Goal: Task Accomplishment & Management: Complete application form

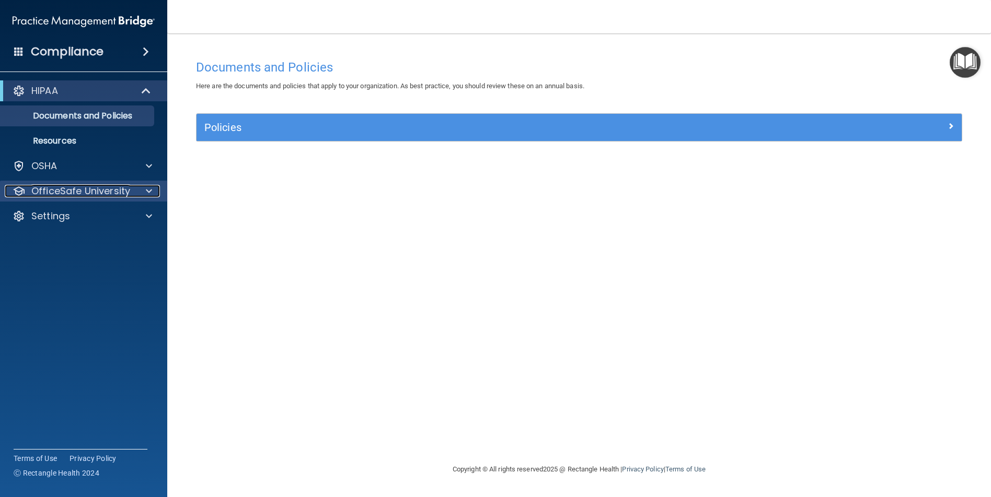
click at [152, 189] on div at bounding box center [147, 191] width 26 height 13
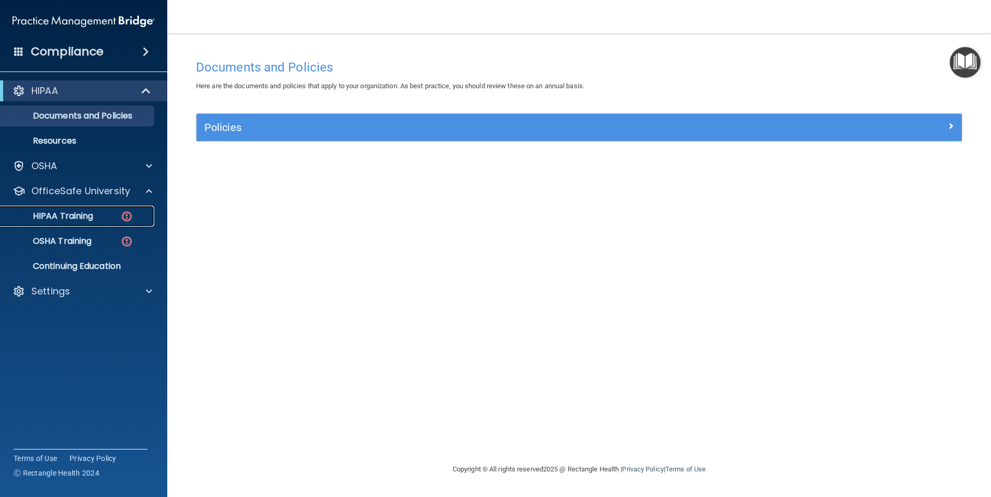
click at [81, 223] on link "HIPAA Training" at bounding box center [72, 216] width 165 height 21
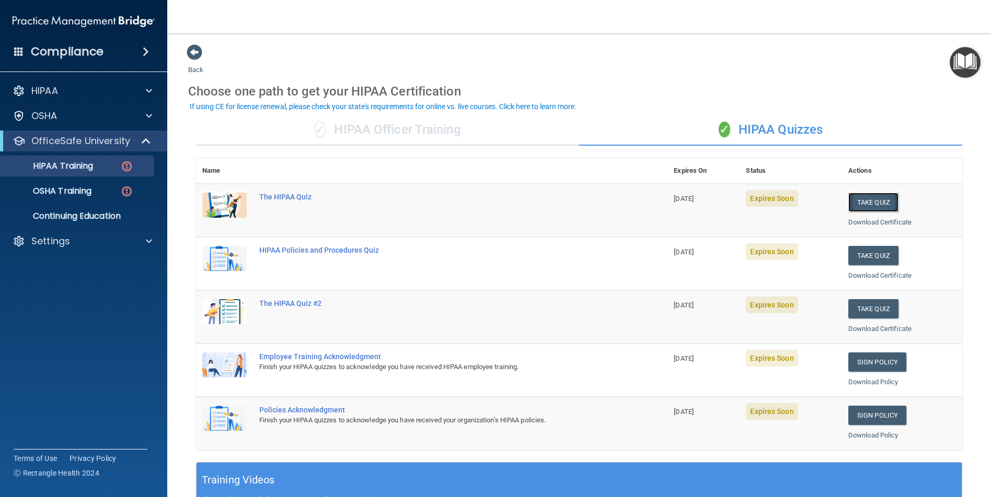
click at [874, 201] on button "Take Quiz" at bounding box center [873, 202] width 50 height 19
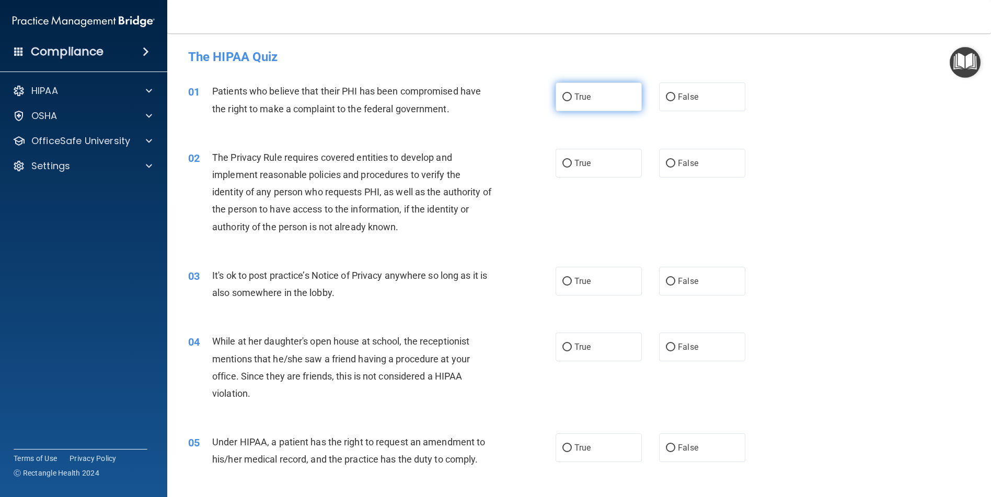
click at [564, 94] on input "True" at bounding box center [566, 98] width 9 height 8
radio input "true"
click at [564, 163] on input "True" at bounding box center [566, 164] width 9 height 8
radio input "true"
click at [666, 279] on input "False" at bounding box center [670, 282] width 9 height 8
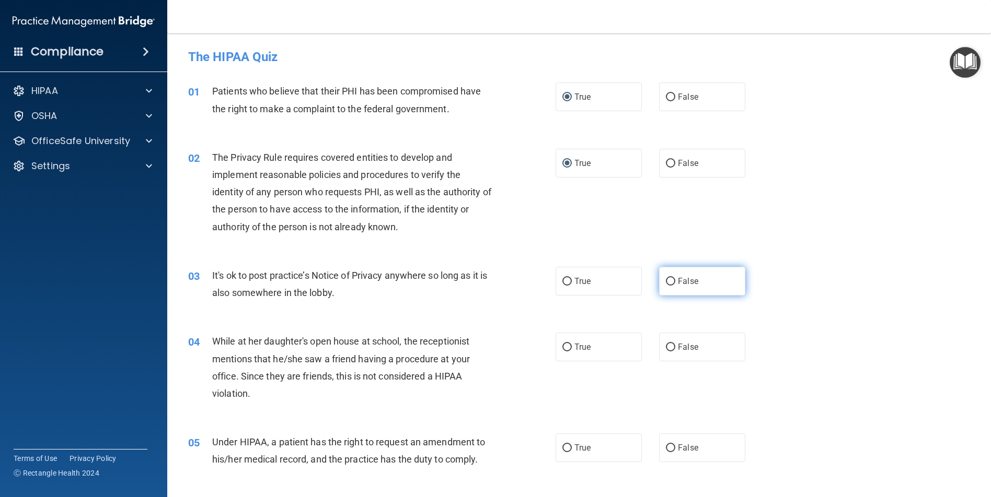
radio input "true"
click at [666, 347] on input "False" at bounding box center [670, 348] width 9 height 8
radio input "true"
click at [666, 445] on input "False" at bounding box center [670, 449] width 9 height 8
radio input "true"
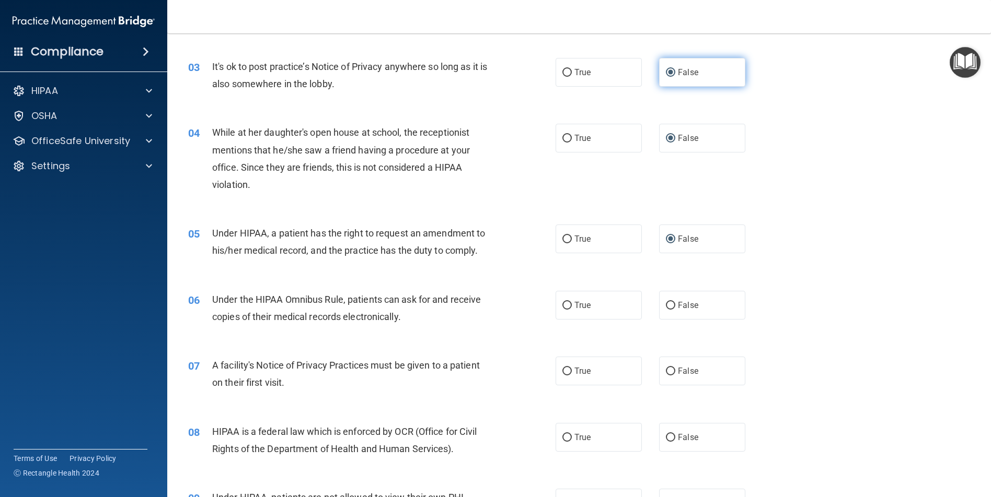
scroll to position [261, 0]
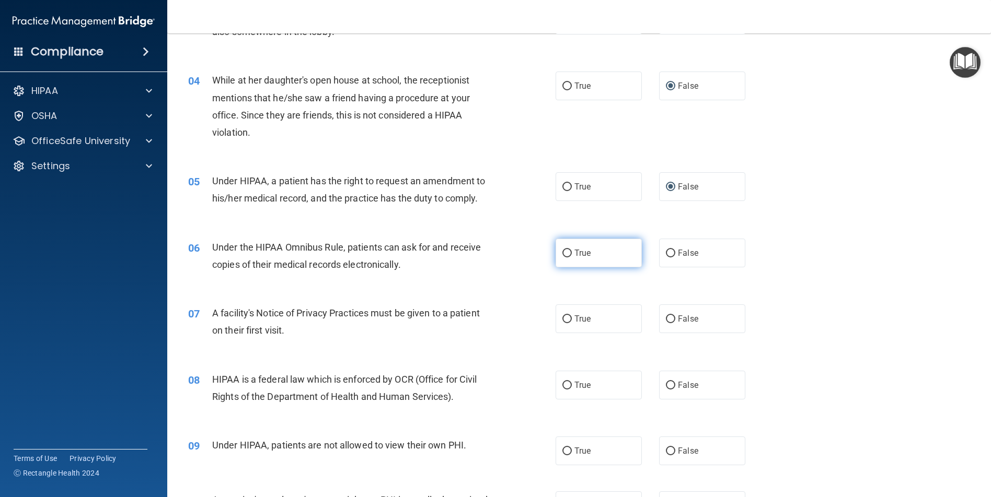
click at [565, 251] on input "True" at bounding box center [566, 254] width 9 height 8
radio input "true"
click at [564, 317] on input "True" at bounding box center [566, 320] width 9 height 8
radio input "true"
click at [567, 387] on input "True" at bounding box center [566, 386] width 9 height 8
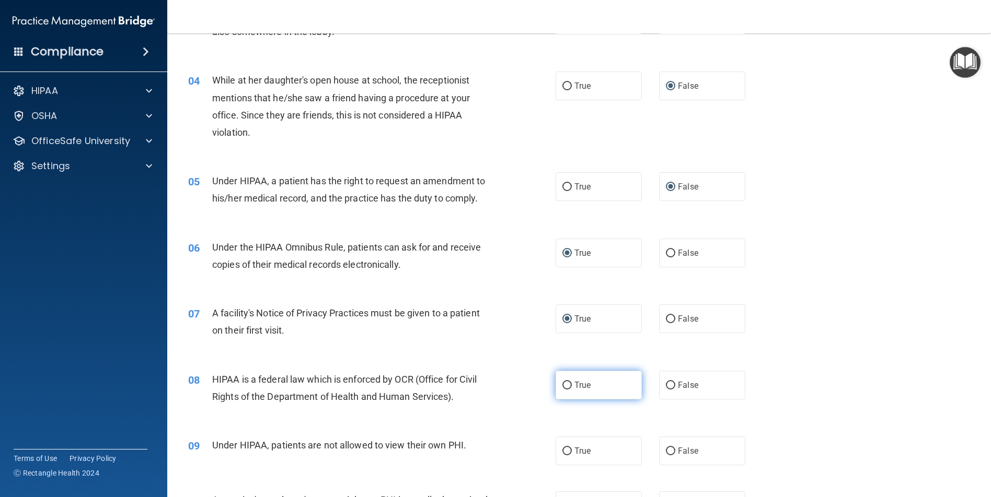
radio input "true"
click at [666, 451] on input "False" at bounding box center [670, 452] width 9 height 8
radio input "true"
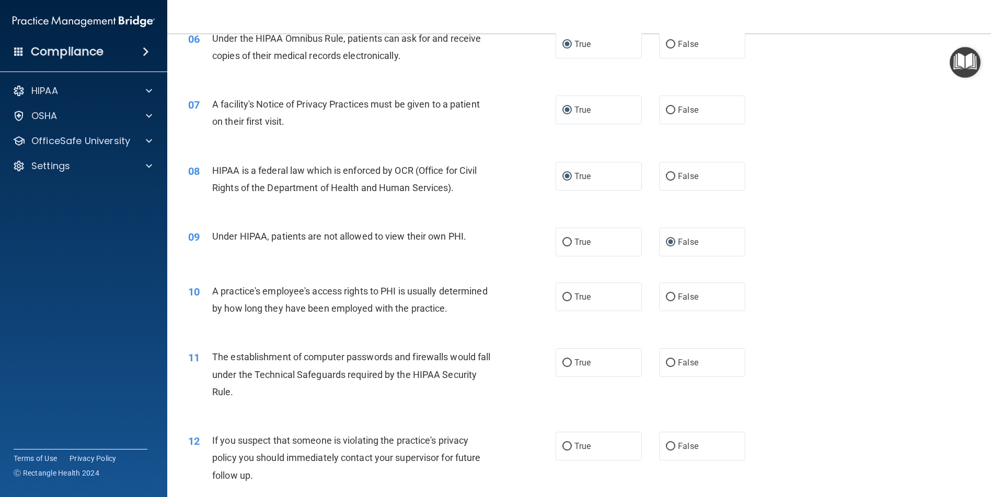
scroll to position [523, 0]
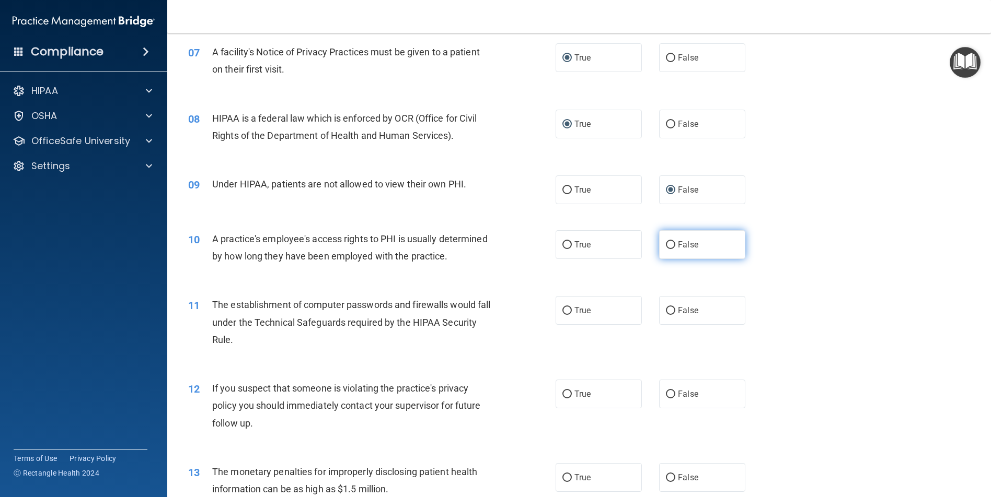
click at [667, 242] on input "False" at bounding box center [670, 245] width 9 height 8
radio input "true"
click at [562, 315] on input "True" at bounding box center [566, 311] width 9 height 8
radio input "true"
click at [566, 399] on input "True" at bounding box center [566, 395] width 9 height 8
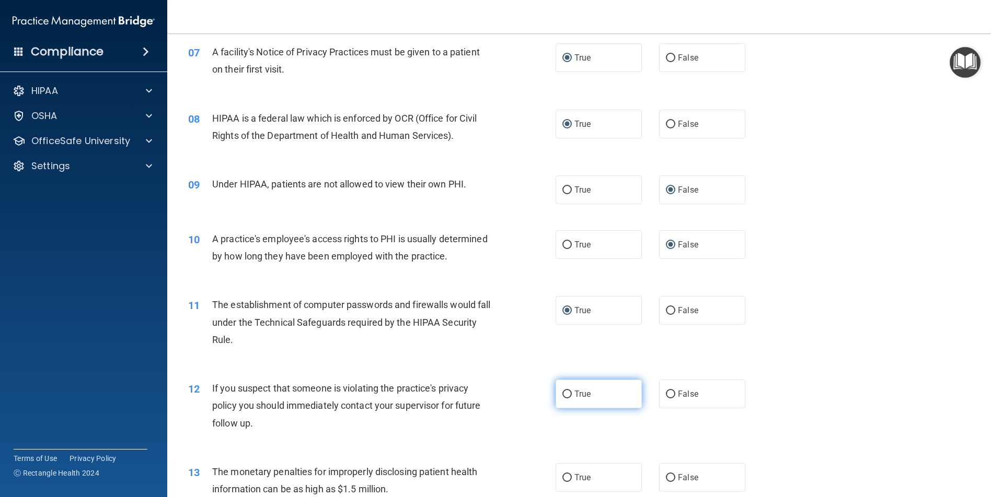
radio input "true"
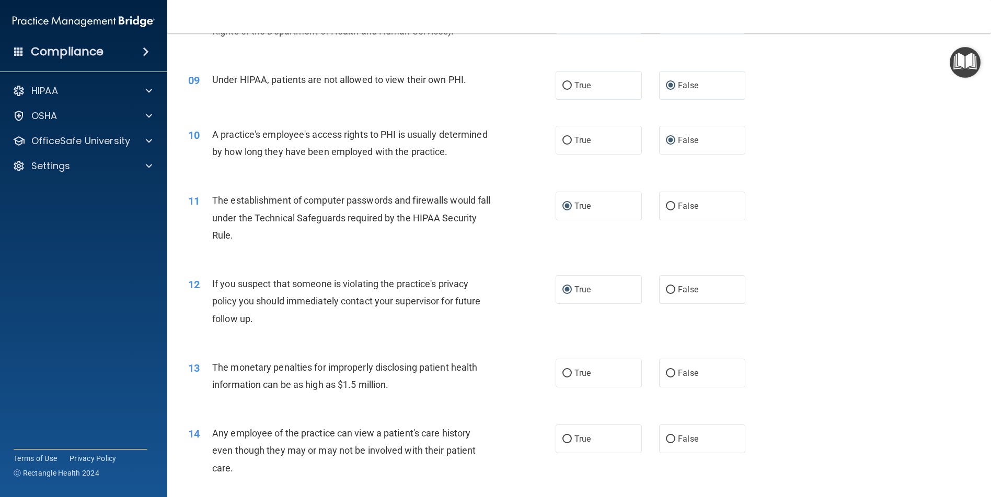
scroll to position [679, 0]
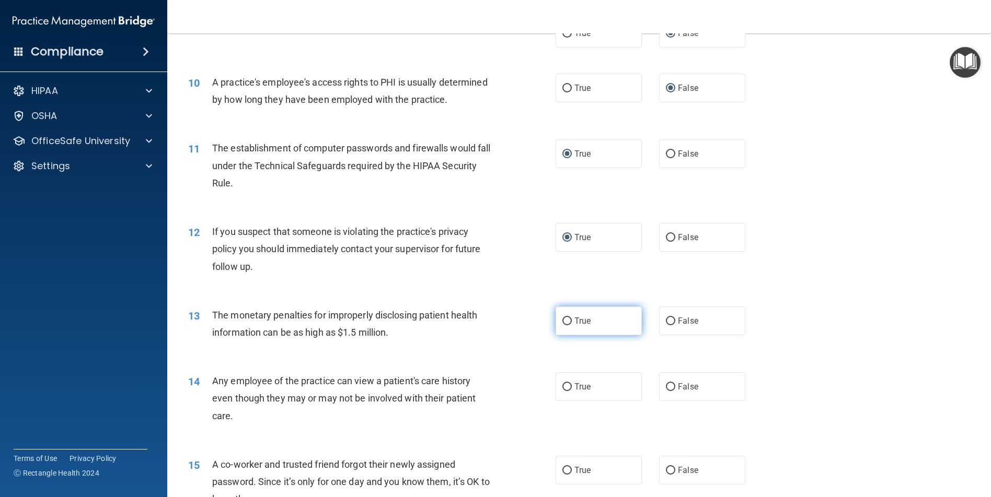
click at [562, 326] on input "True" at bounding box center [566, 322] width 9 height 8
radio input "true"
click at [666, 391] on input "False" at bounding box center [670, 388] width 9 height 8
radio input "true"
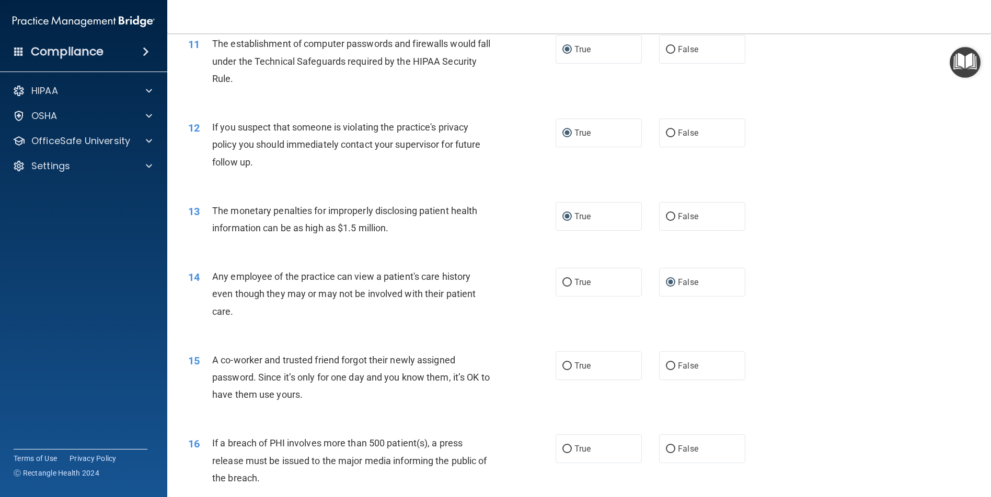
scroll to position [836, 0]
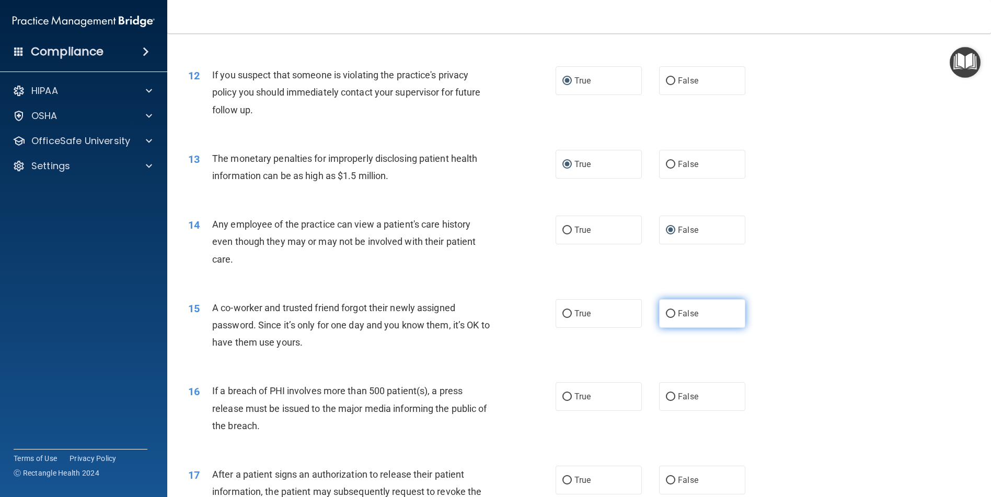
click at [666, 318] on input "False" at bounding box center [670, 314] width 9 height 8
radio input "true"
click at [563, 401] on input "True" at bounding box center [566, 397] width 9 height 8
radio input "true"
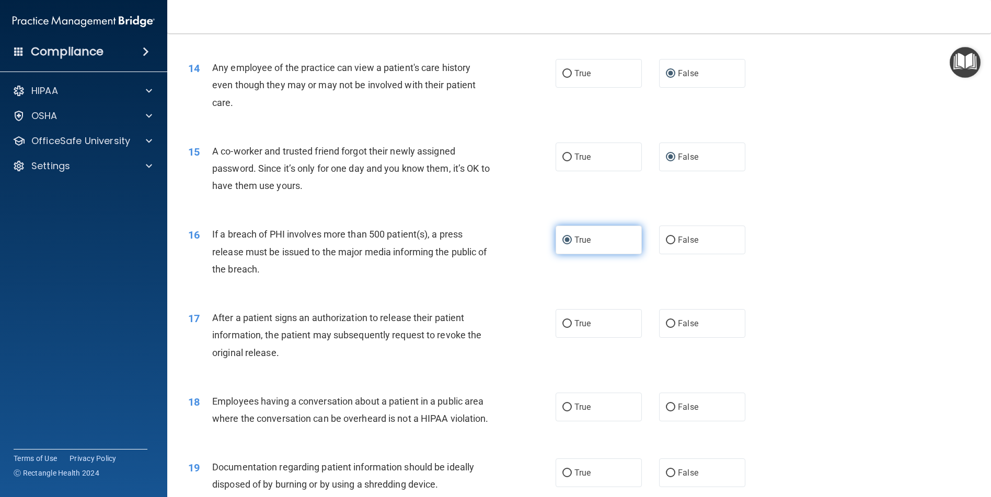
scroll to position [1045, 0]
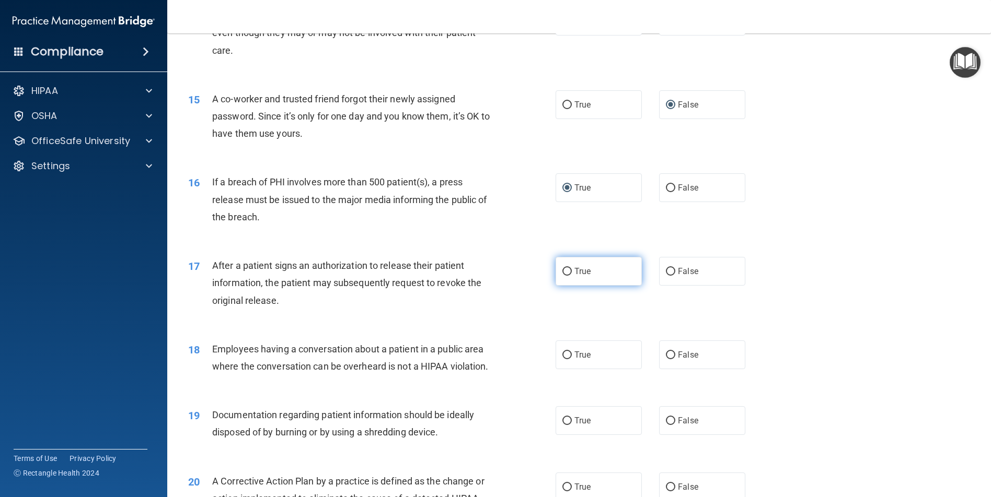
click at [564, 276] on input "True" at bounding box center [566, 272] width 9 height 8
radio input "true"
click at [666, 359] on input "False" at bounding box center [670, 356] width 9 height 8
radio input "true"
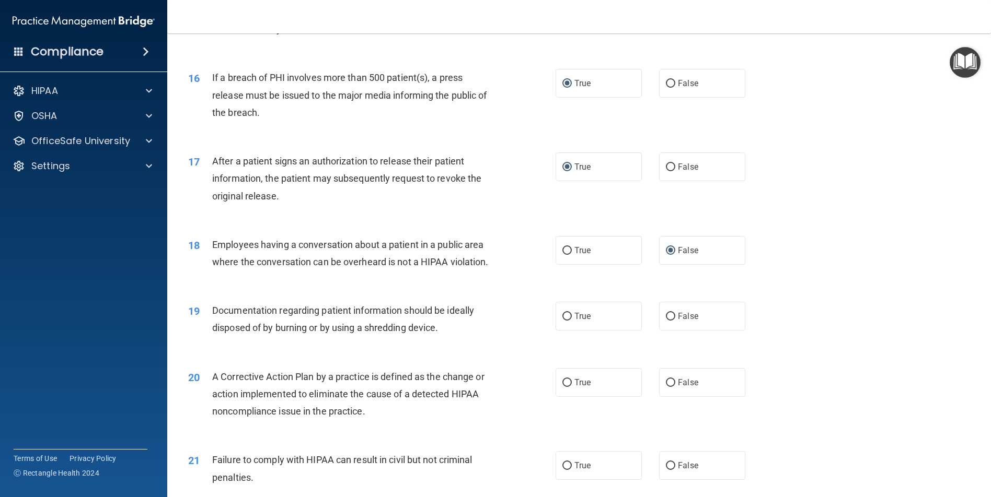
scroll to position [1202, 0]
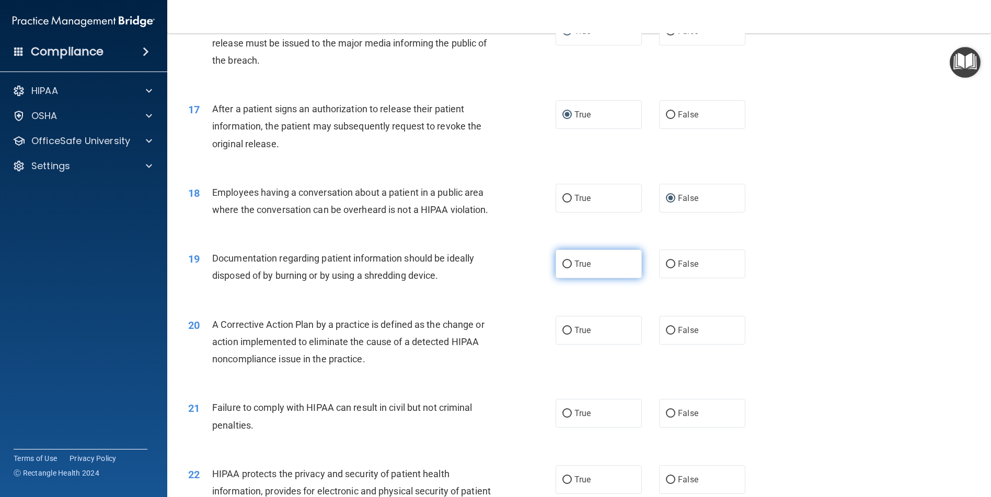
click at [563, 269] on input "True" at bounding box center [566, 265] width 9 height 8
radio input "true"
click at [562, 335] on input "True" at bounding box center [566, 331] width 9 height 8
radio input "true"
drag, startPoint x: 657, startPoint y: 447, endPoint x: 663, endPoint y: 447, distance: 5.7
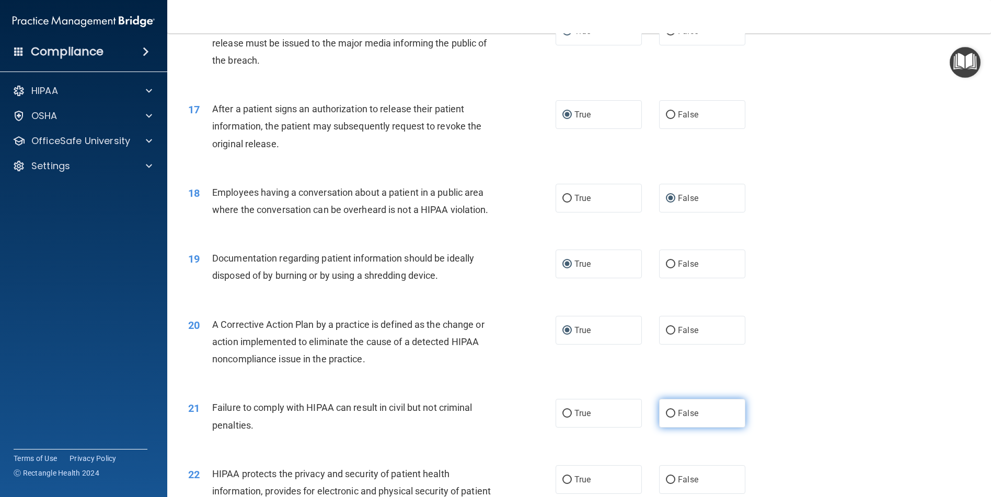
click at [659, 428] on label "False" at bounding box center [702, 413] width 86 height 29
click at [666, 418] on input "False" at bounding box center [670, 414] width 9 height 8
radio input "true"
click at [666, 418] on input "False" at bounding box center [670, 414] width 9 height 8
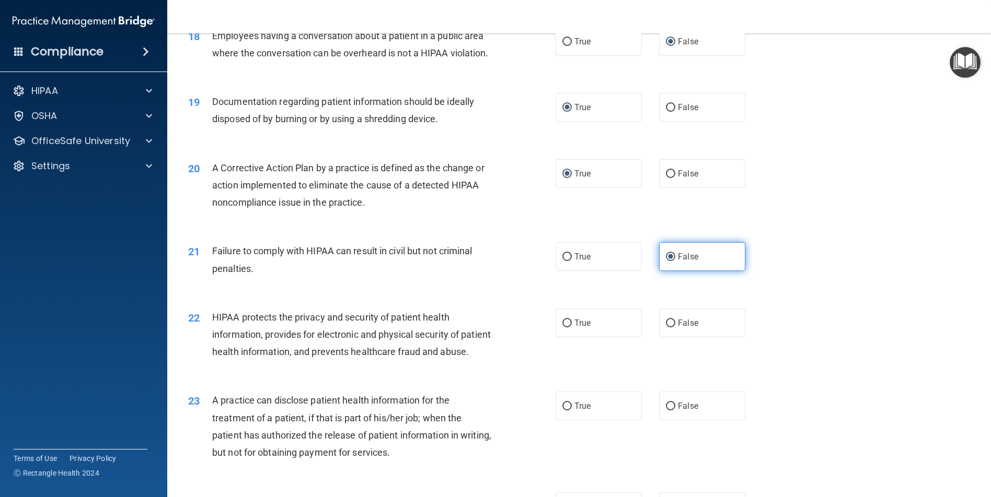
scroll to position [1411, 0]
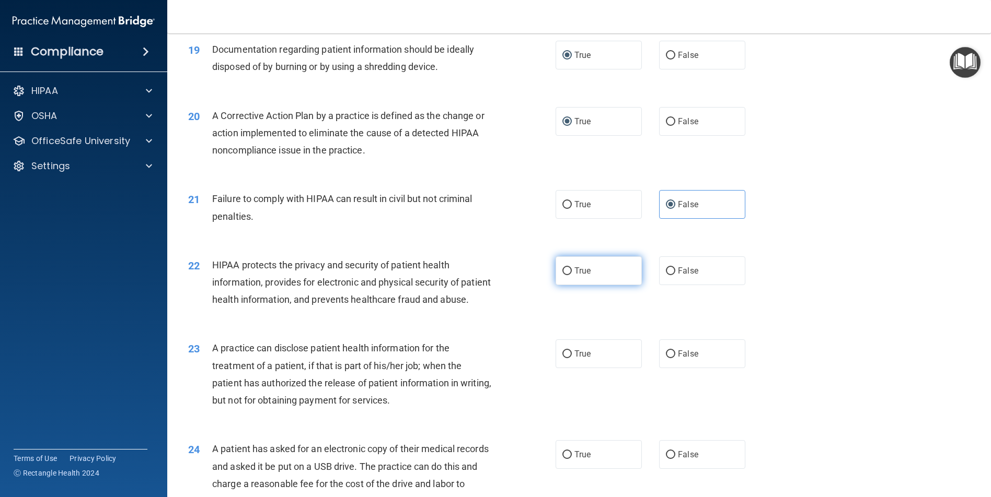
click at [563, 275] on input "True" at bounding box center [566, 272] width 9 height 8
radio input "true"
click at [666, 358] on input "False" at bounding box center [670, 355] width 9 height 8
radio input "true"
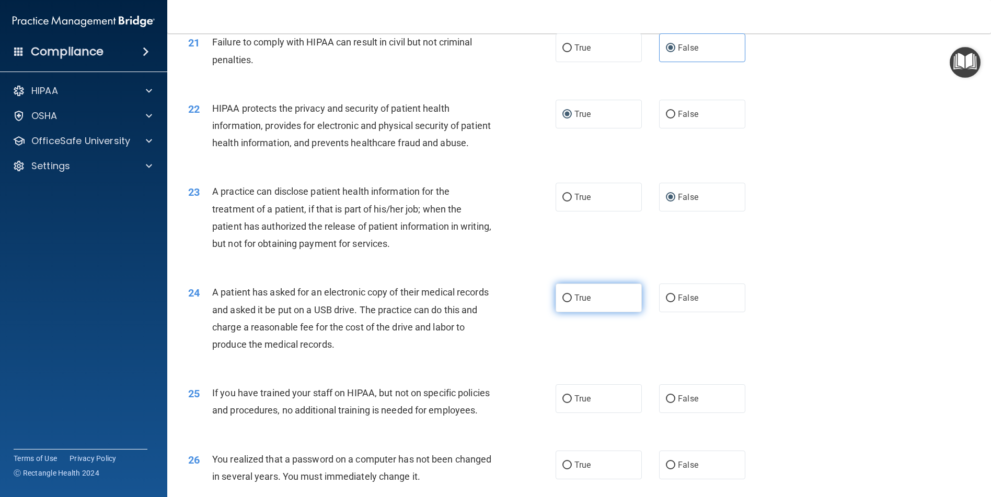
click at [562, 303] on input "True" at bounding box center [566, 299] width 9 height 8
radio input "true"
click at [666, 403] on input "False" at bounding box center [670, 400] width 9 height 8
radio input "true"
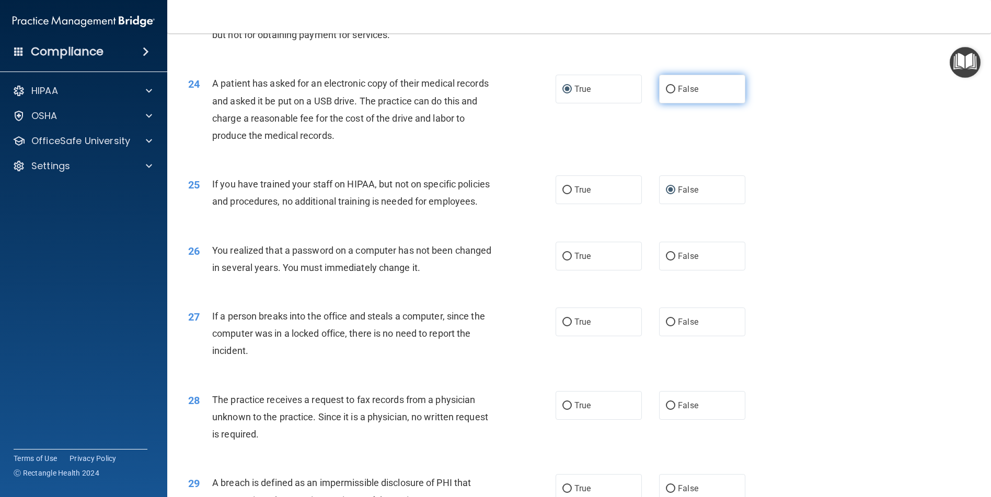
scroll to position [1881, 0]
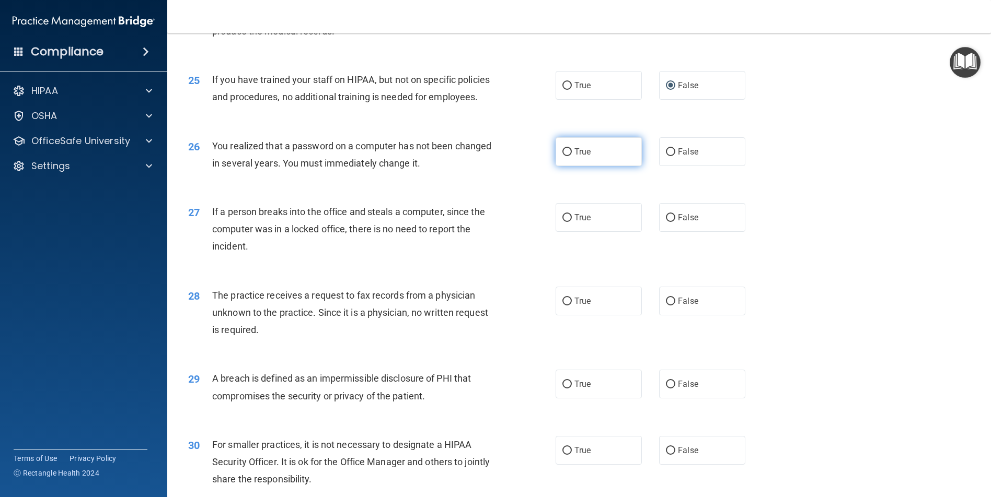
click at [562, 156] on input "True" at bounding box center [566, 152] width 9 height 8
radio input "true"
click at [666, 222] on input "False" at bounding box center [670, 218] width 9 height 8
radio input "true"
click at [666, 306] on input "False" at bounding box center [670, 302] width 9 height 8
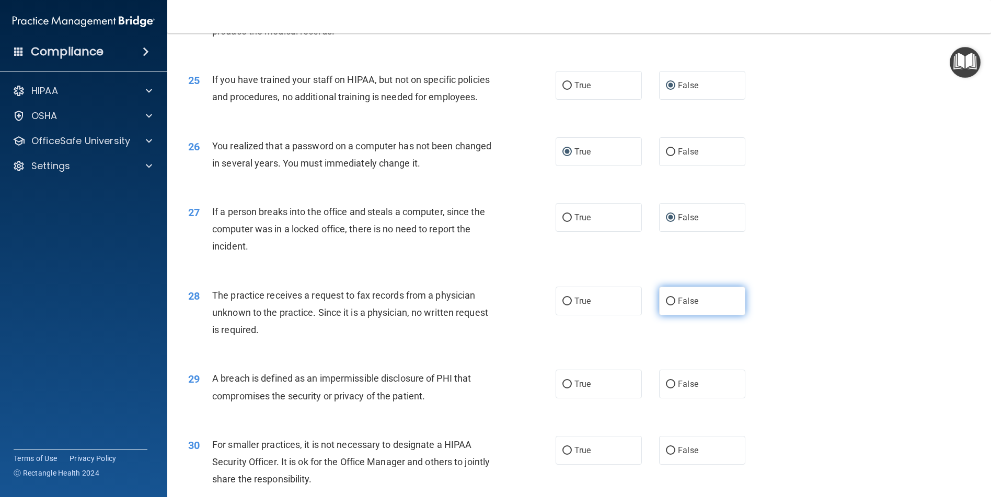
radio input "true"
click at [562, 389] on input "True" at bounding box center [566, 385] width 9 height 8
radio input "true"
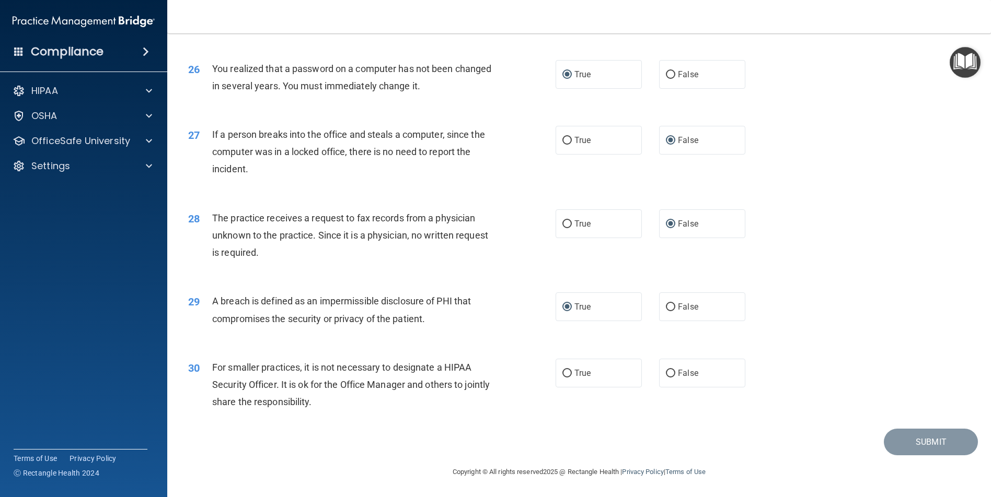
scroll to position [2028, 0]
click at [666, 371] on input "False" at bounding box center [670, 374] width 9 height 8
radio input "true"
click at [924, 456] on button "Submit" at bounding box center [931, 442] width 94 height 27
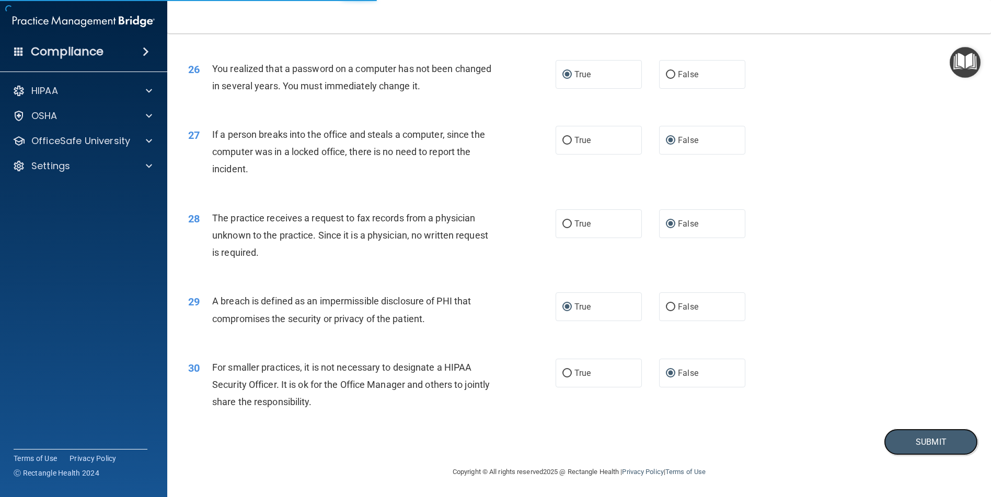
scroll to position [2028, 0]
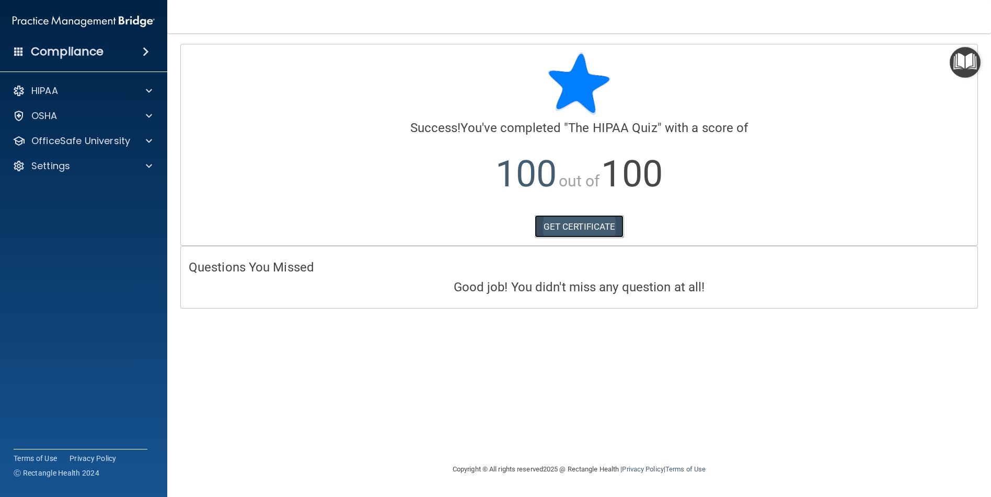
click at [591, 224] on link "GET CERTIFICATE" at bounding box center [579, 226] width 89 height 23
click at [141, 140] on div at bounding box center [147, 141] width 26 height 13
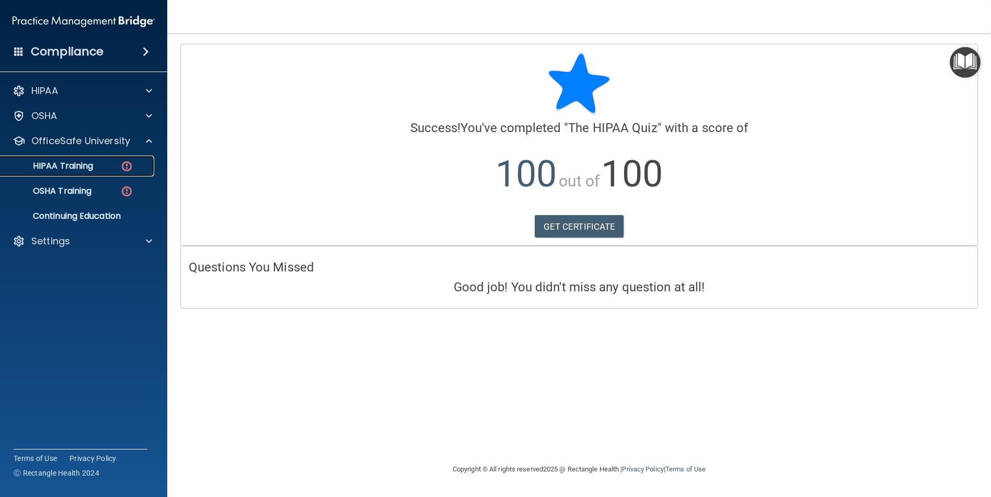
click at [107, 159] on link "HIPAA Training" at bounding box center [72, 166] width 165 height 21
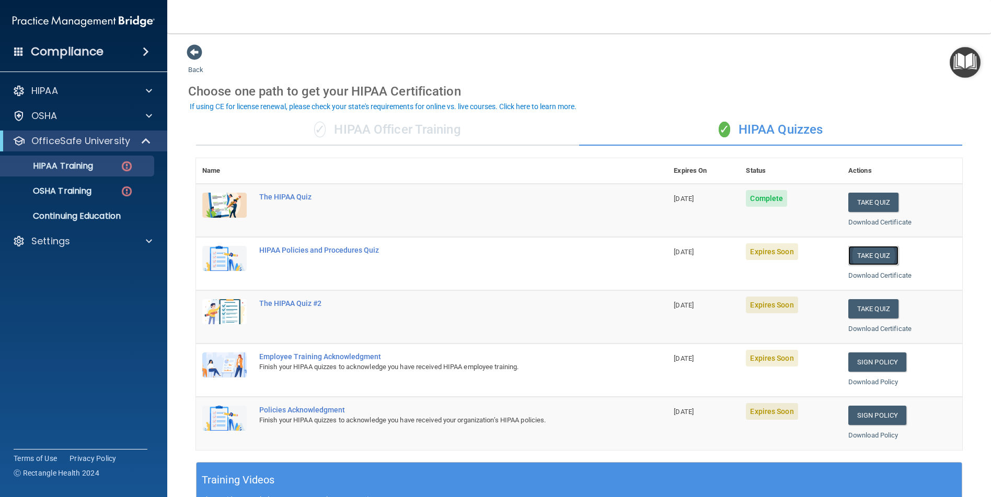
click at [883, 253] on button "Take Quiz" at bounding box center [873, 255] width 50 height 19
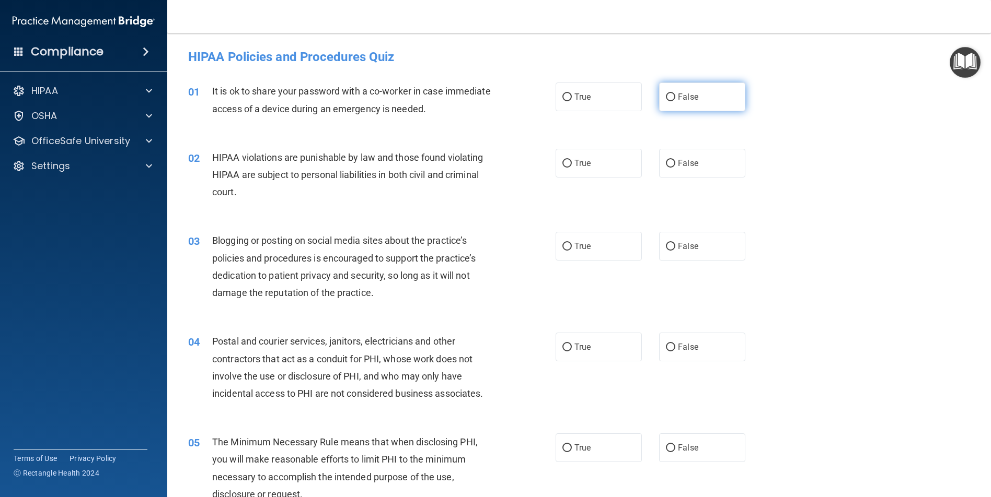
click at [669, 96] on input "False" at bounding box center [670, 98] width 9 height 8
radio input "true"
click at [562, 166] on input "True" at bounding box center [566, 164] width 9 height 8
radio input "true"
click at [666, 248] on input "False" at bounding box center [670, 247] width 9 height 8
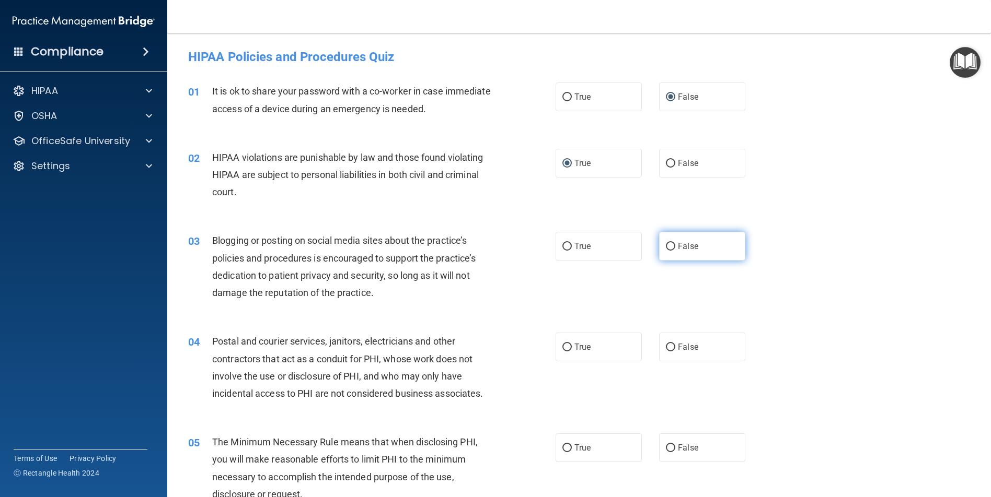
radio input "true"
click at [562, 346] on input "True" at bounding box center [566, 348] width 9 height 8
radio input "true"
click at [563, 446] on input "True" at bounding box center [566, 449] width 9 height 8
radio input "true"
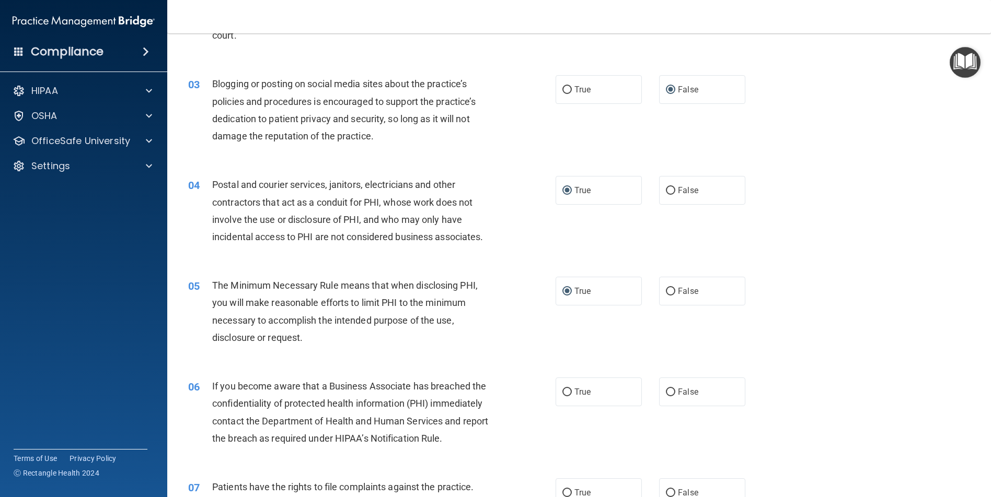
scroll to position [209, 0]
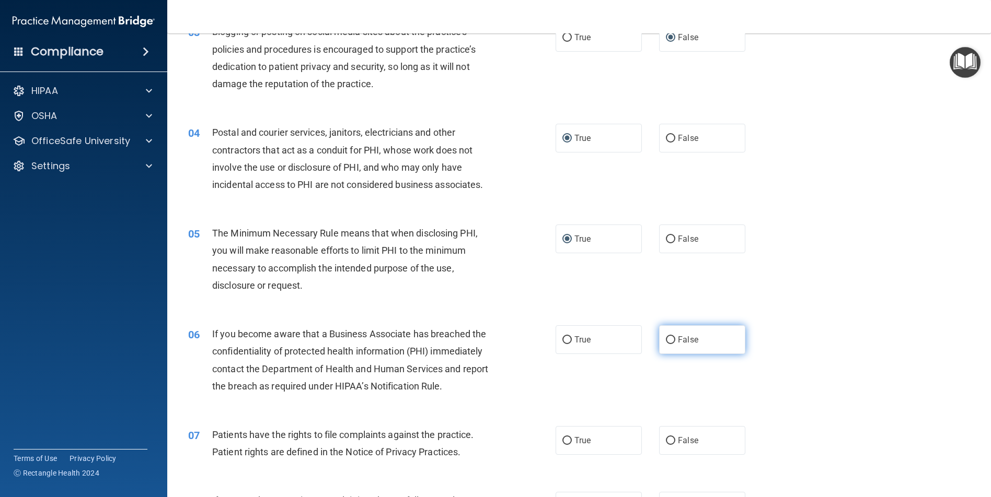
click at [667, 340] on input "False" at bounding box center [670, 341] width 9 height 8
radio input "true"
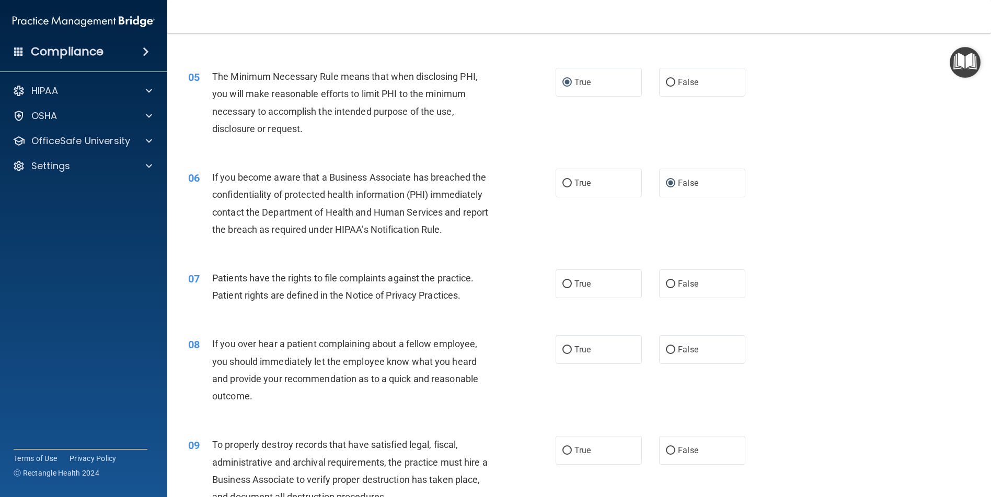
scroll to position [418, 0]
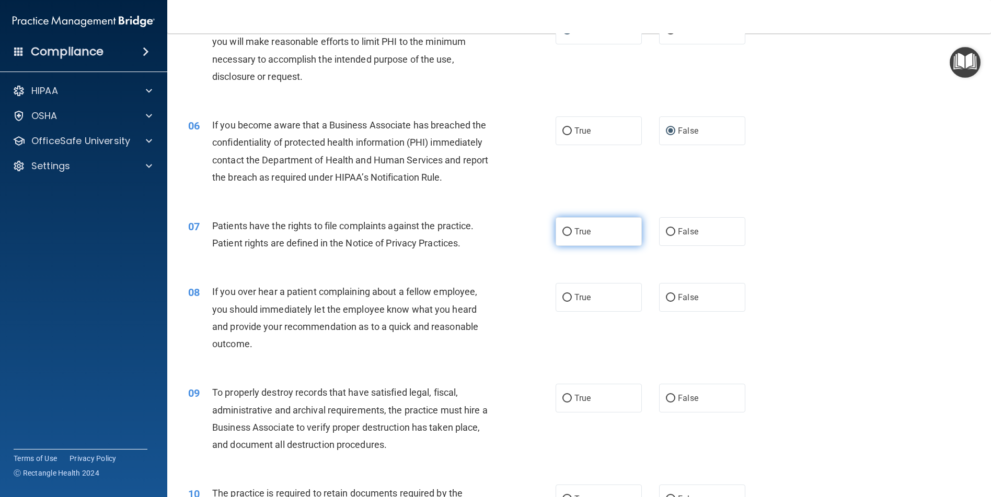
click at [562, 232] on input "True" at bounding box center [566, 232] width 9 height 8
radio input "true"
click at [666, 297] on input "False" at bounding box center [670, 298] width 9 height 8
radio input "true"
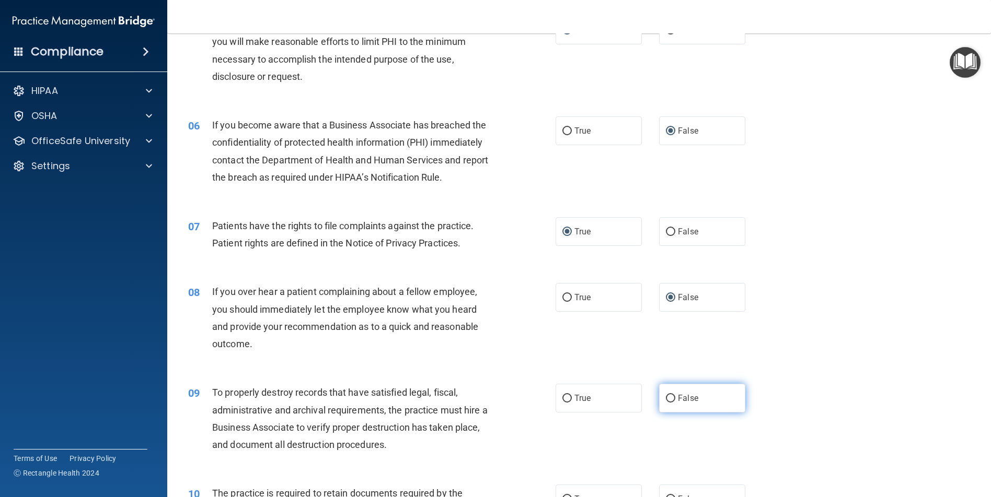
click at [666, 399] on input "False" at bounding box center [670, 399] width 9 height 8
radio input "true"
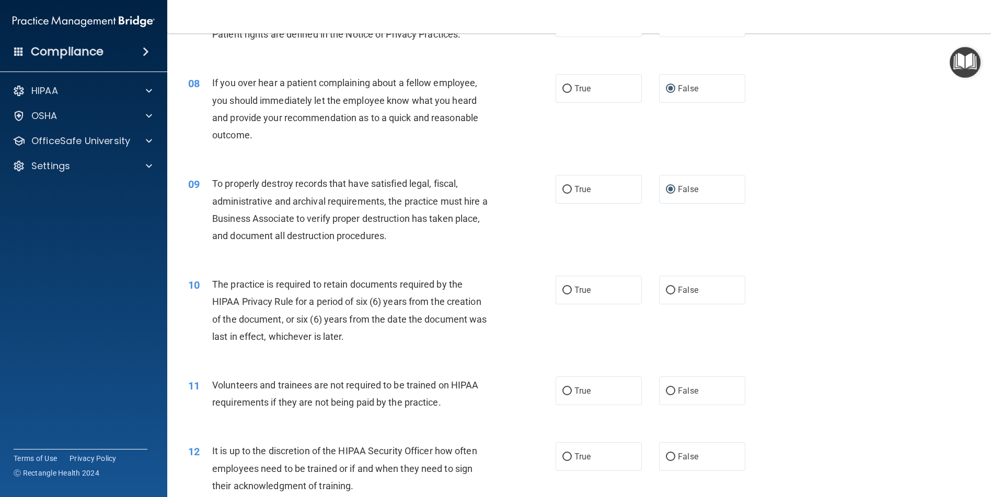
scroll to position [679, 0]
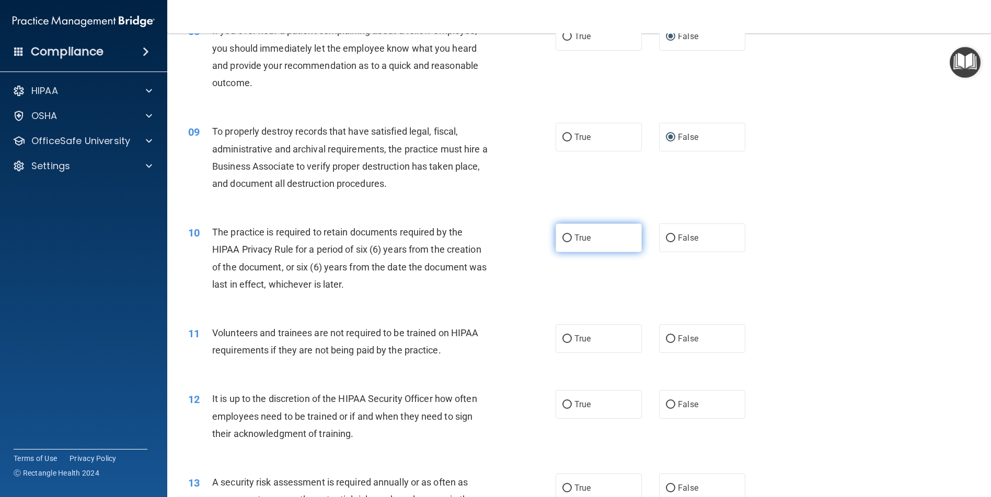
click at [562, 235] on input "True" at bounding box center [566, 239] width 9 height 8
radio input "true"
click at [667, 337] on input "False" at bounding box center [670, 339] width 9 height 8
radio input "true"
click at [666, 403] on input "False" at bounding box center [670, 405] width 9 height 8
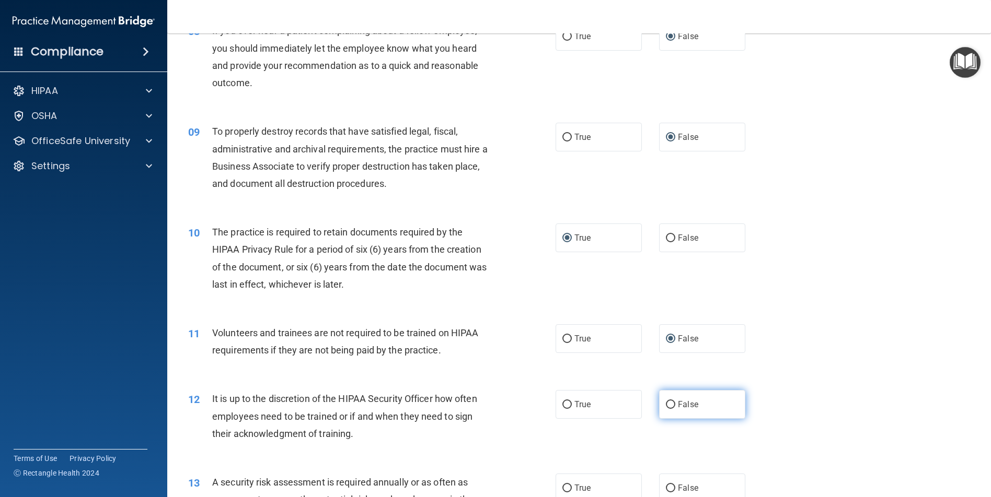
radio input "true"
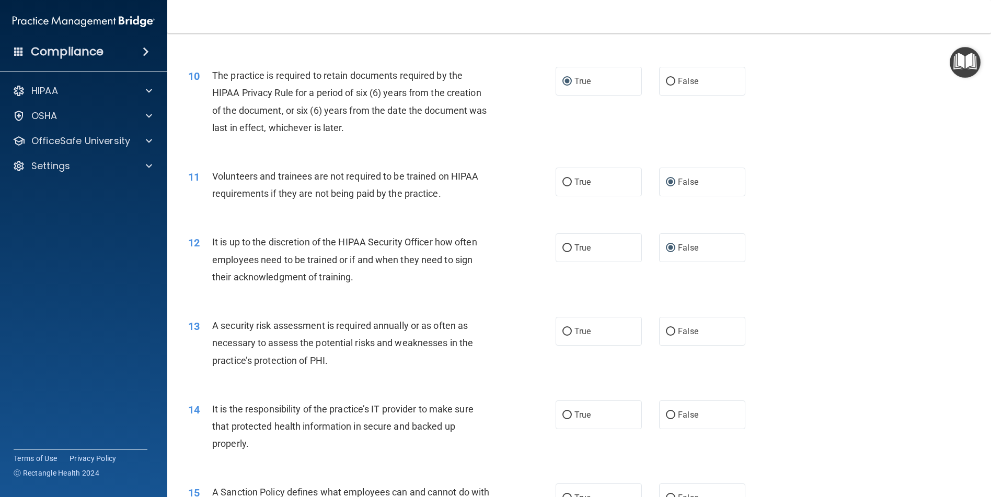
scroll to position [888, 0]
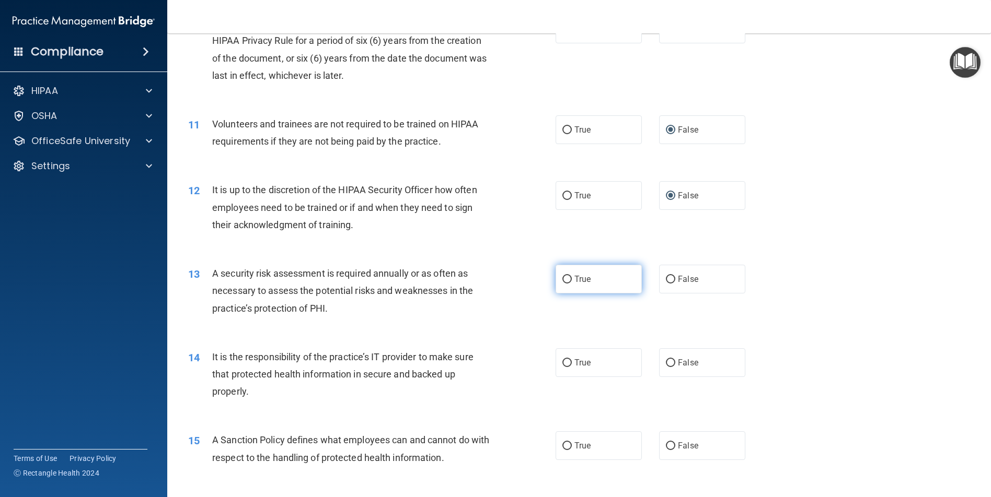
click at [563, 280] on input "True" at bounding box center [566, 280] width 9 height 8
radio input "true"
click at [666, 363] on input "False" at bounding box center [670, 363] width 9 height 8
radio input "true"
click at [666, 446] on input "False" at bounding box center [670, 447] width 9 height 8
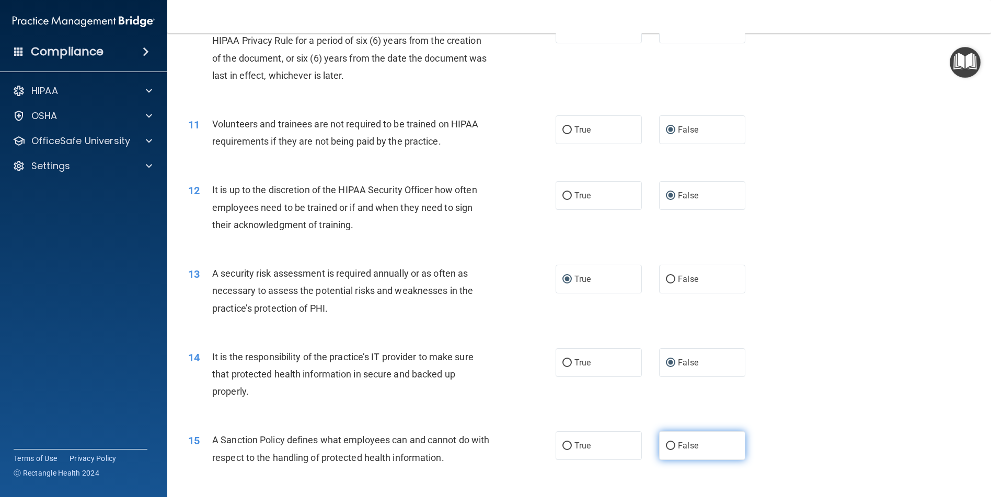
radio input "true"
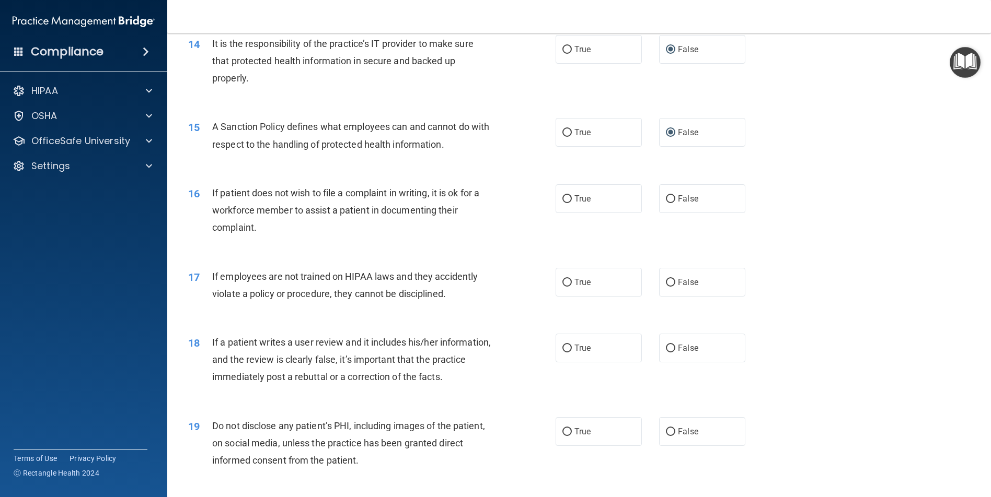
scroll to position [1254, 0]
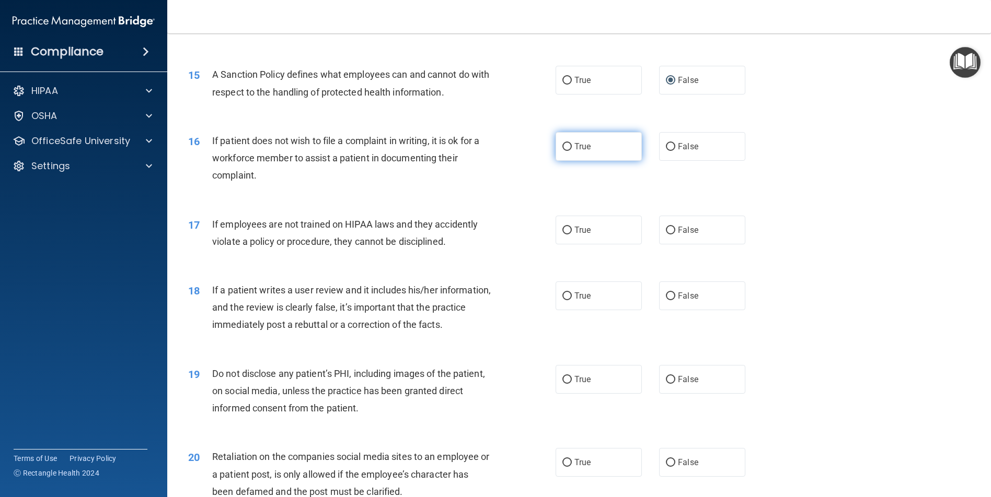
click at [563, 145] on input "True" at bounding box center [566, 147] width 9 height 8
radio input "true"
click at [666, 229] on input "False" at bounding box center [670, 231] width 9 height 8
radio input "true"
click at [667, 294] on input "False" at bounding box center [670, 297] width 9 height 8
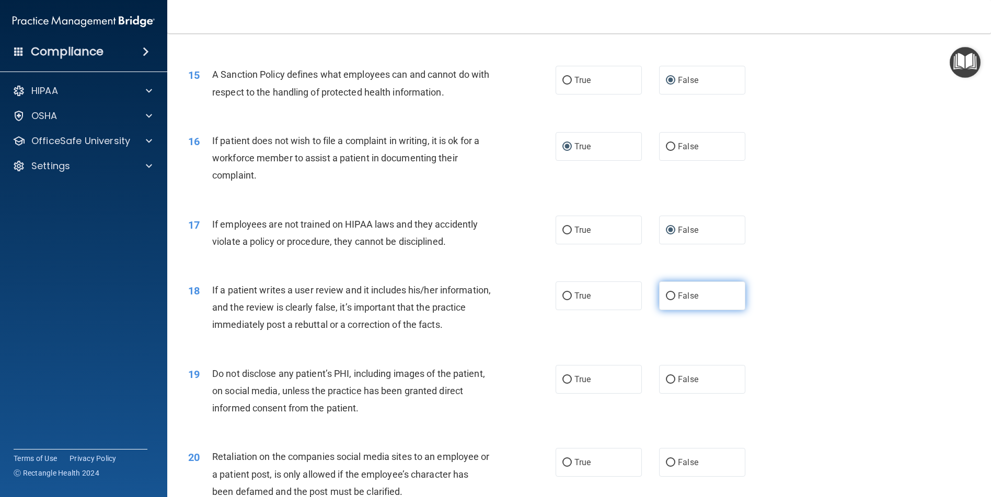
radio input "true"
click at [564, 379] on input "True" at bounding box center [566, 380] width 9 height 8
radio input "true"
click at [666, 463] on input "False" at bounding box center [670, 463] width 9 height 8
radio input "true"
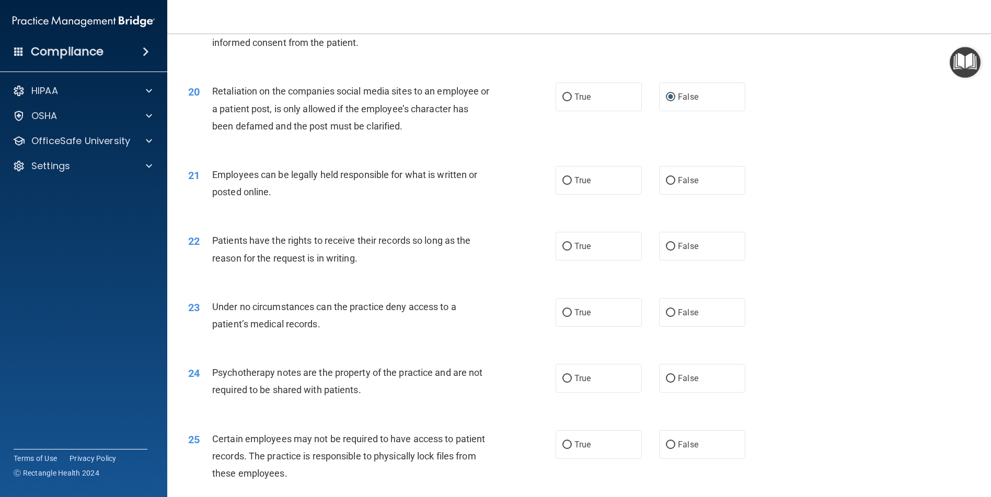
scroll to position [1672, 0]
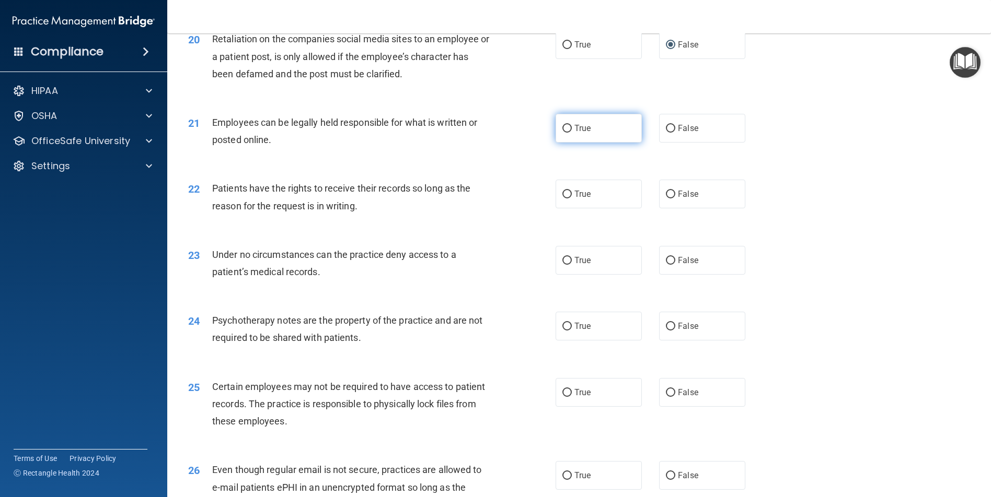
click at [564, 127] on input "True" at bounding box center [566, 129] width 9 height 8
radio input "true"
click at [666, 195] on input "False" at bounding box center [670, 195] width 9 height 8
radio input "true"
click at [666, 259] on input "False" at bounding box center [670, 261] width 9 height 8
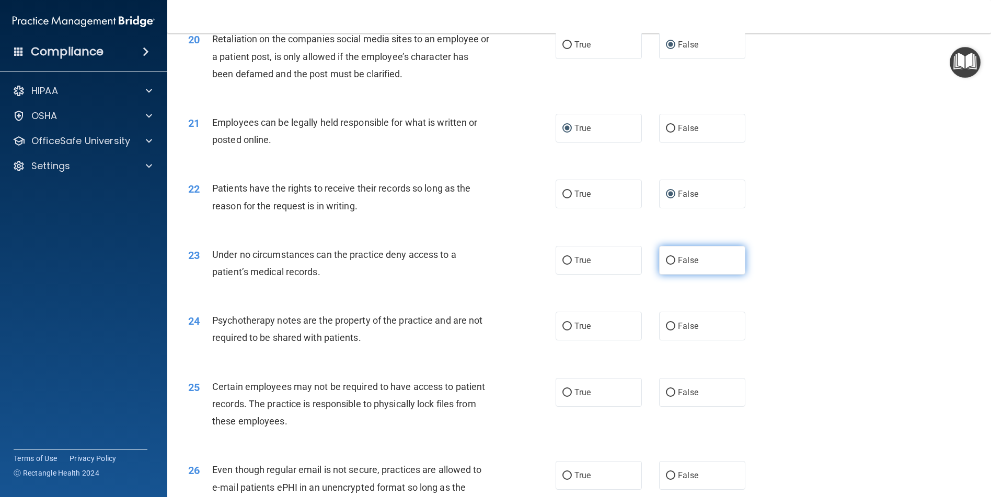
radio input "true"
click at [563, 326] on input "True" at bounding box center [566, 327] width 9 height 8
radio input "true"
click at [564, 392] on input "True" at bounding box center [566, 393] width 9 height 8
radio input "true"
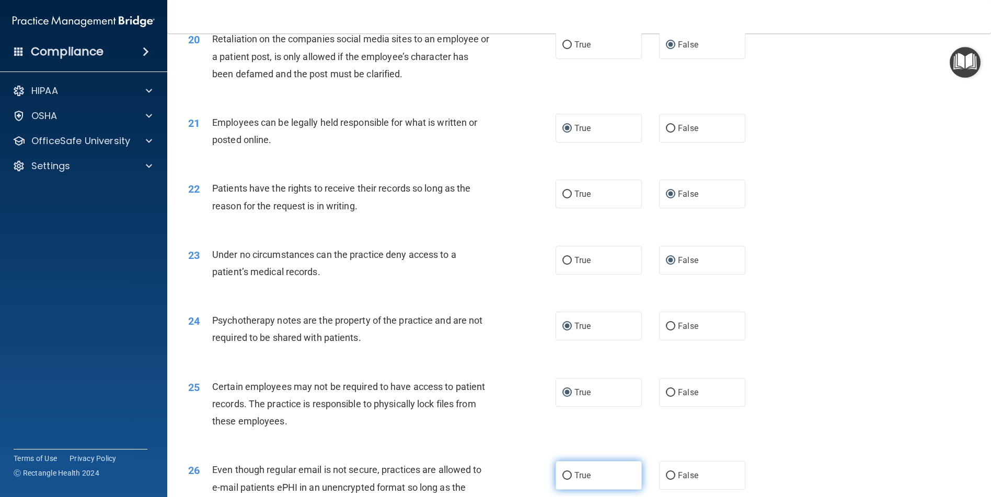
click at [566, 473] on input "True" at bounding box center [566, 476] width 9 height 8
radio input "true"
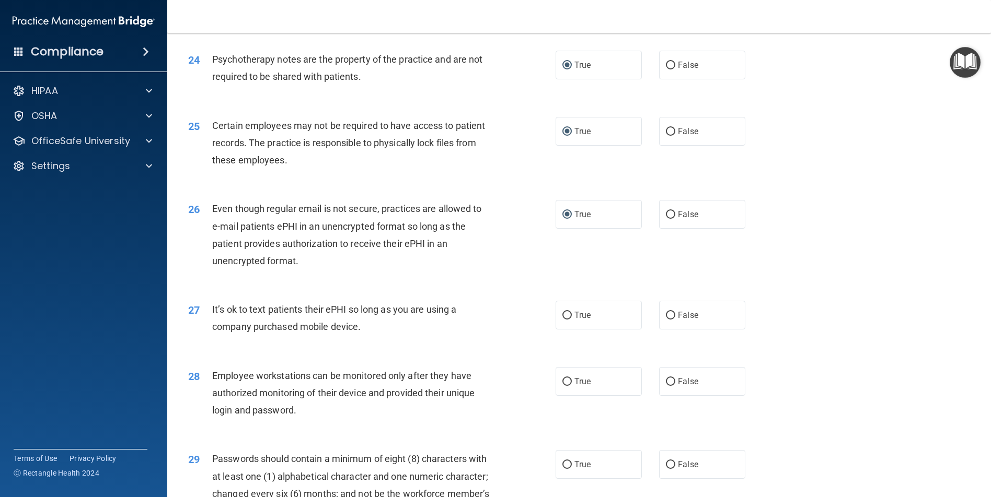
scroll to position [2038, 0]
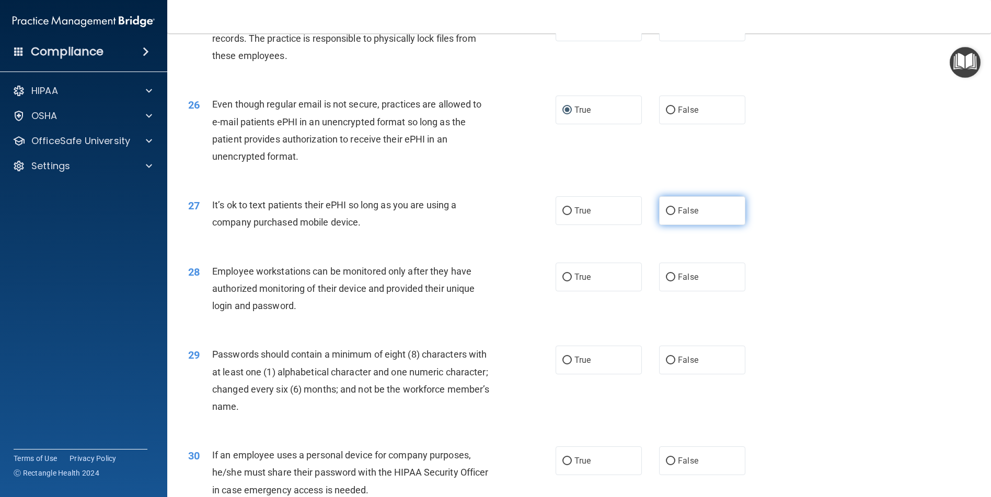
click at [666, 212] on input "False" at bounding box center [670, 211] width 9 height 8
radio input "true"
click at [664, 282] on label "False" at bounding box center [702, 277] width 86 height 29
click at [666, 282] on input "False" at bounding box center [670, 278] width 9 height 8
radio input "true"
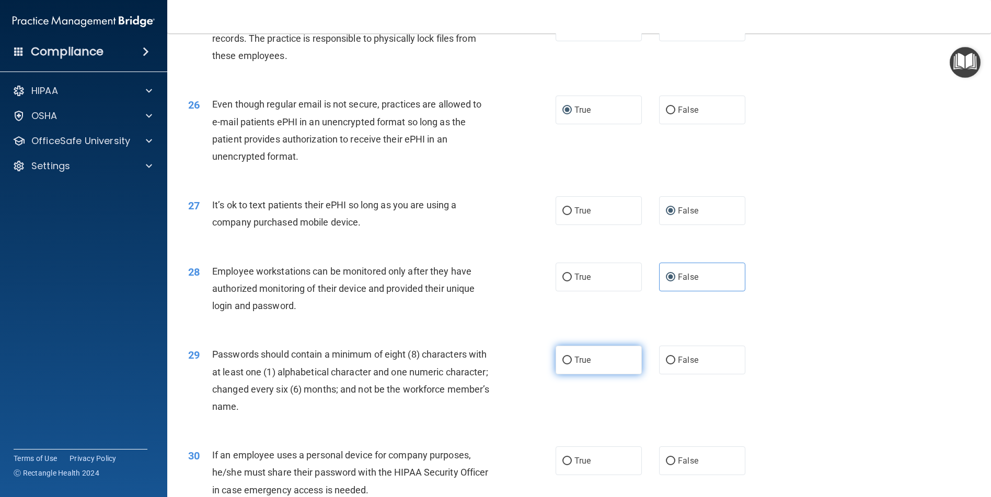
click at [566, 357] on input "True" at bounding box center [566, 361] width 9 height 8
radio input "true"
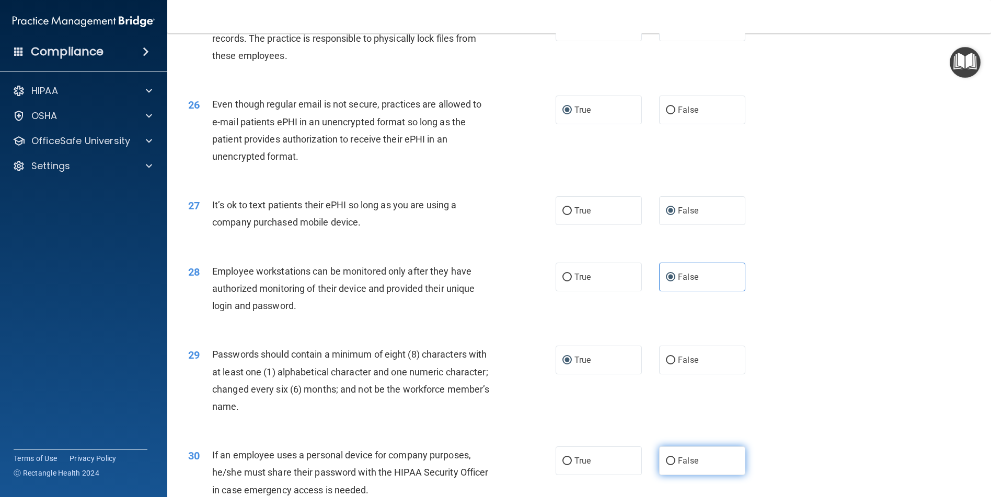
click at [669, 457] on label "False" at bounding box center [702, 461] width 86 height 29
click at [669, 458] on input "False" at bounding box center [670, 462] width 9 height 8
radio input "true"
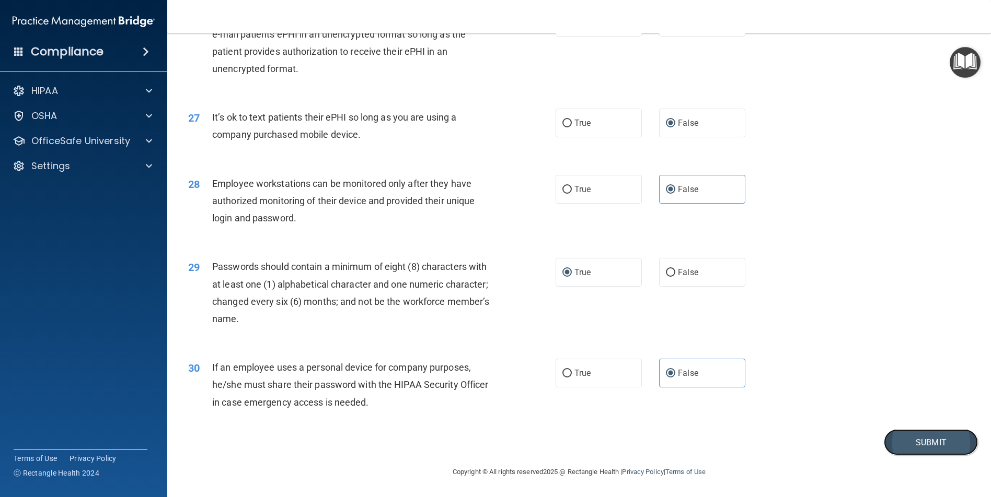
click at [916, 438] on button "Submit" at bounding box center [931, 443] width 94 height 27
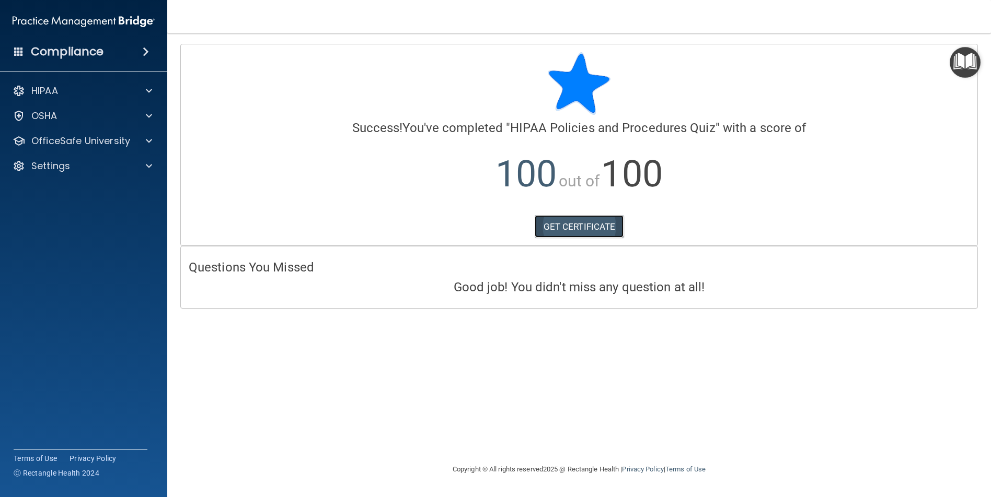
click at [605, 229] on link "GET CERTIFICATE" at bounding box center [579, 226] width 89 height 23
click at [50, 120] on p "OSHA" at bounding box center [44, 116] width 26 height 13
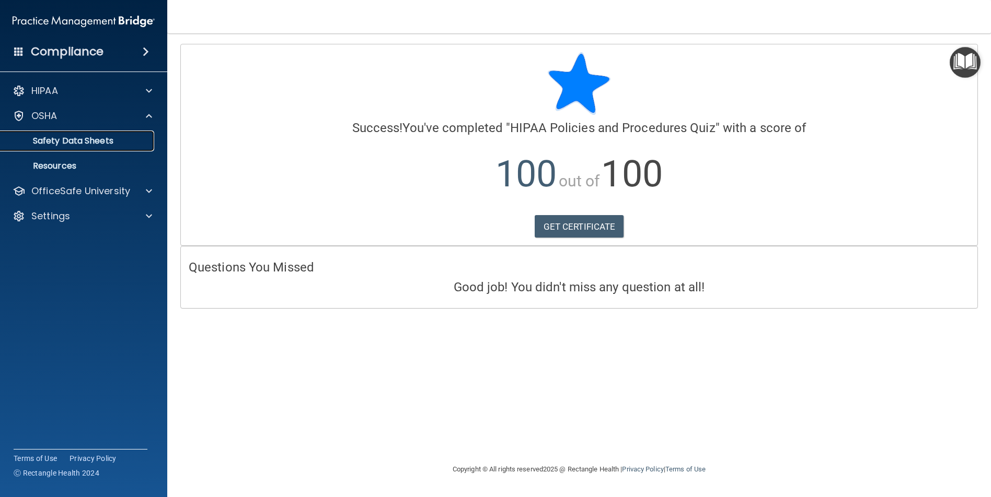
click at [65, 134] on link "Safety Data Sheets" at bounding box center [72, 141] width 165 height 21
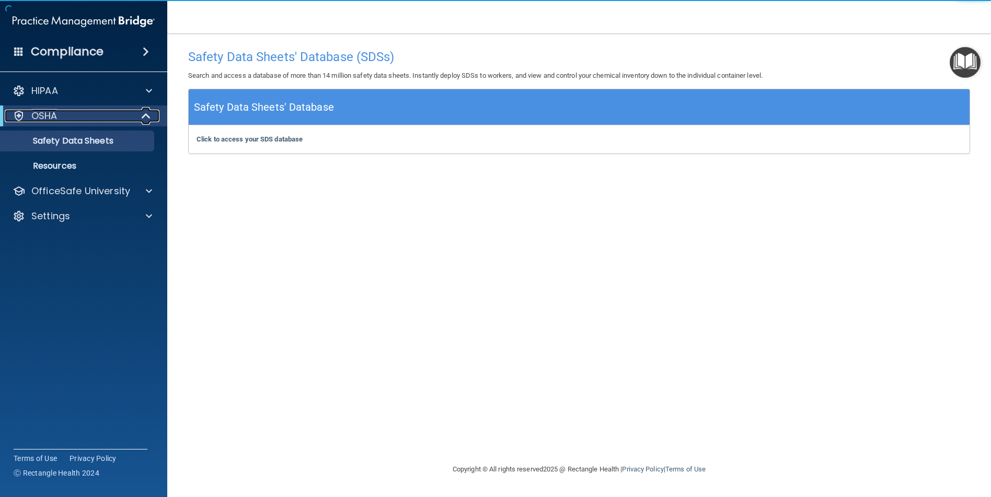
click at [70, 122] on div "OSHA" at bounding box center [69, 116] width 129 height 13
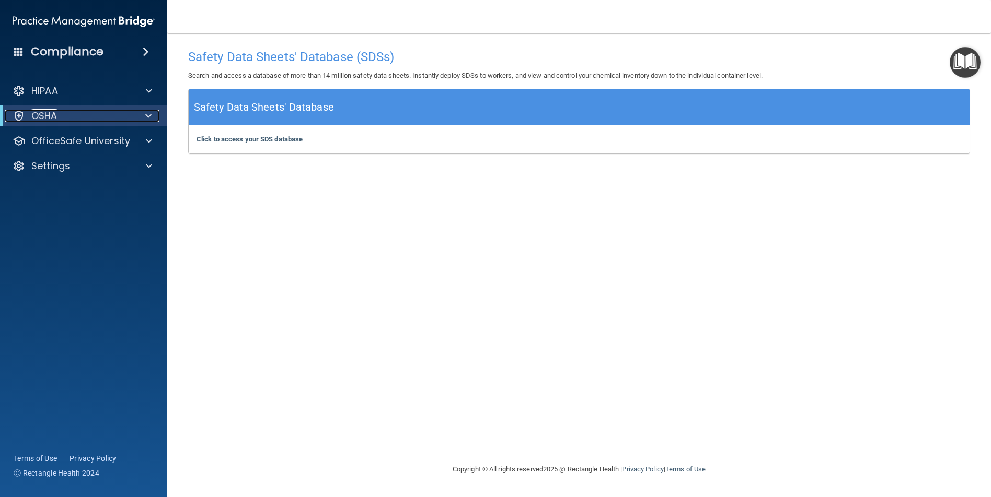
click at [150, 113] on span at bounding box center [148, 116] width 6 height 13
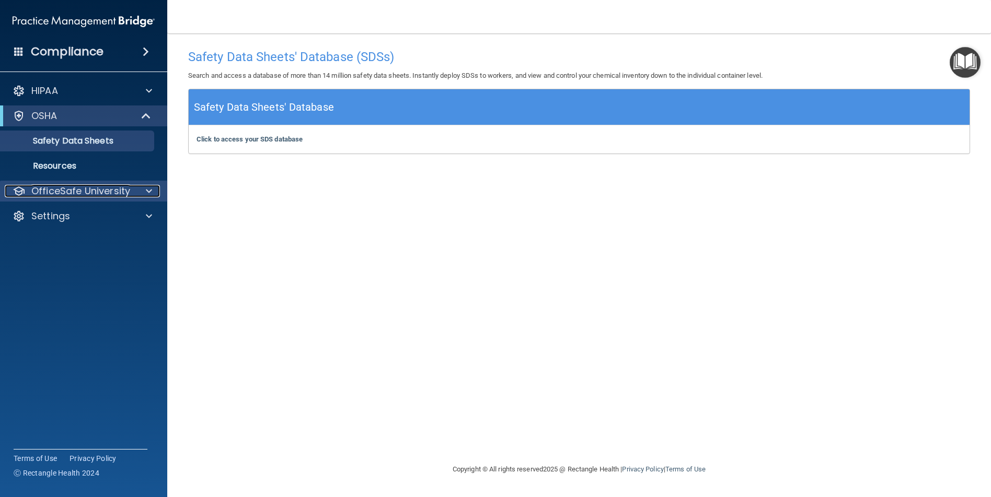
click at [145, 195] on div at bounding box center [147, 191] width 26 height 13
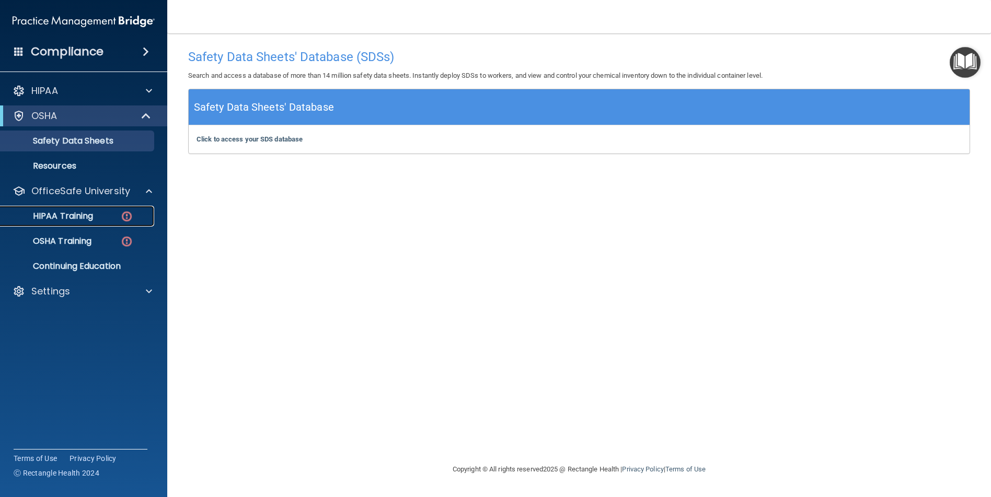
click at [124, 219] on img at bounding box center [126, 216] width 13 height 13
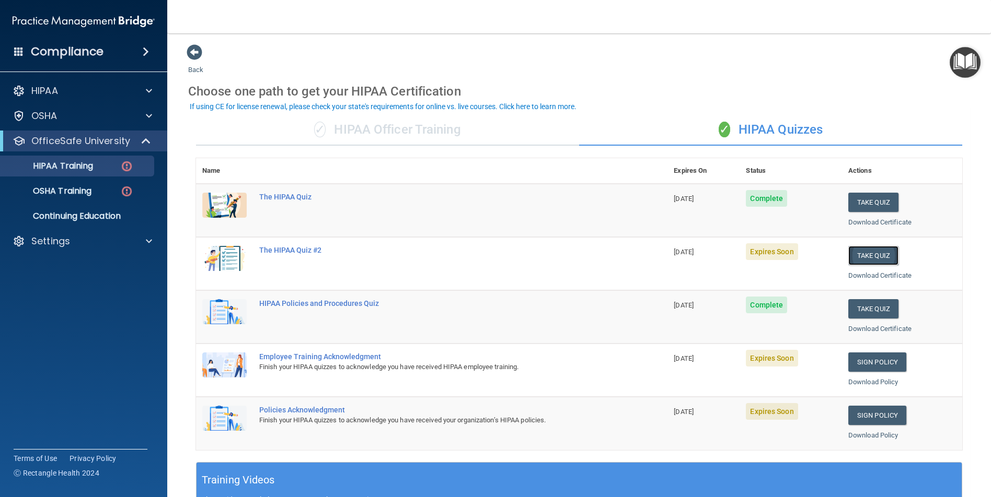
click at [871, 252] on button "Take Quiz" at bounding box center [873, 255] width 50 height 19
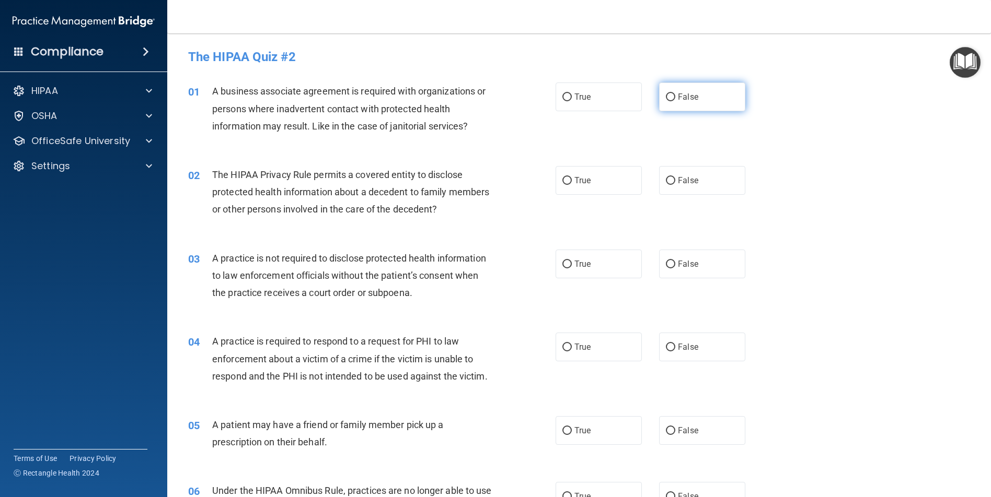
click at [667, 96] on input "False" at bounding box center [670, 98] width 9 height 8
radio input "true"
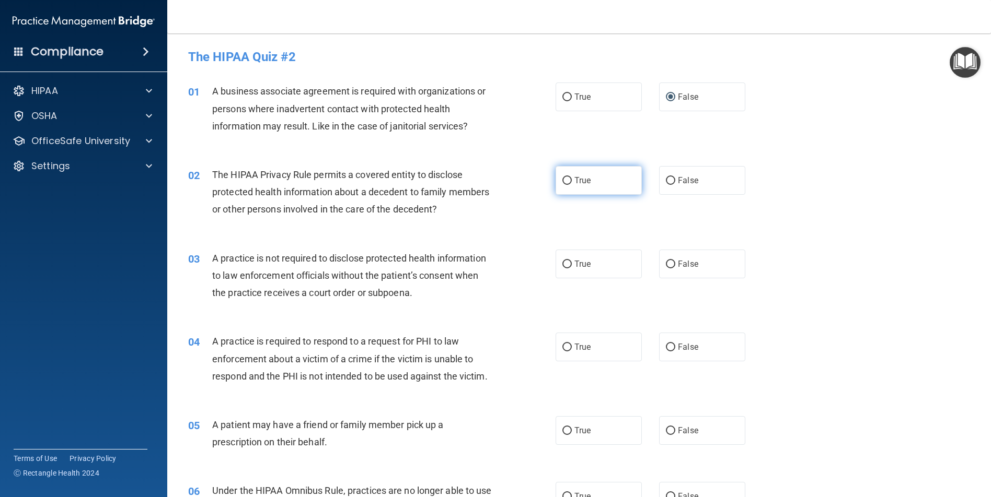
click at [562, 180] on input "True" at bounding box center [566, 181] width 9 height 8
radio input "true"
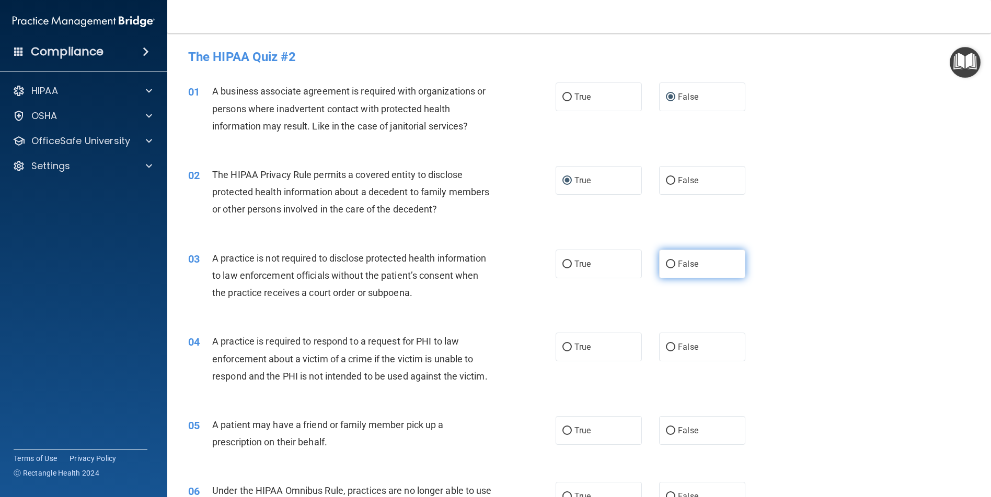
click at [666, 261] on input "False" at bounding box center [670, 265] width 9 height 8
radio input "true"
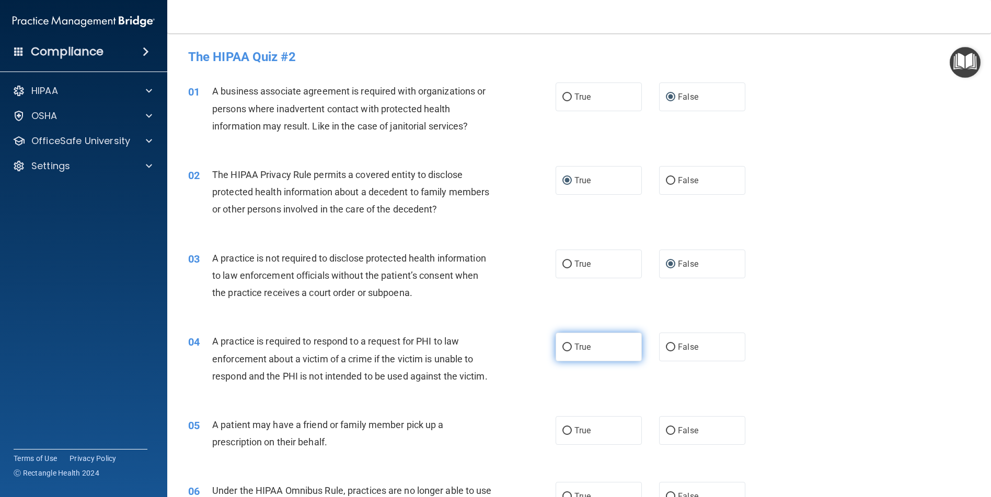
click at [564, 349] on input "True" at bounding box center [566, 348] width 9 height 8
radio input "true"
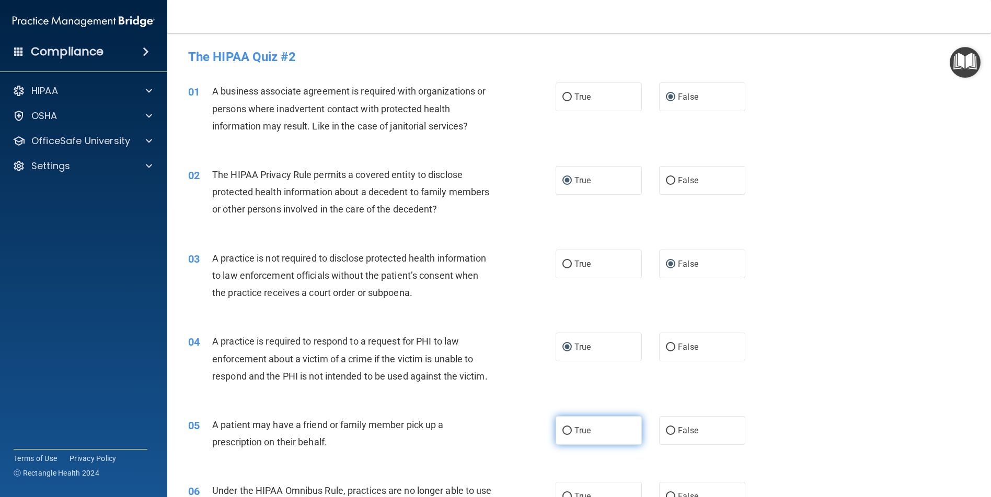
click at [565, 435] on input "True" at bounding box center [566, 431] width 9 height 8
radio input "true"
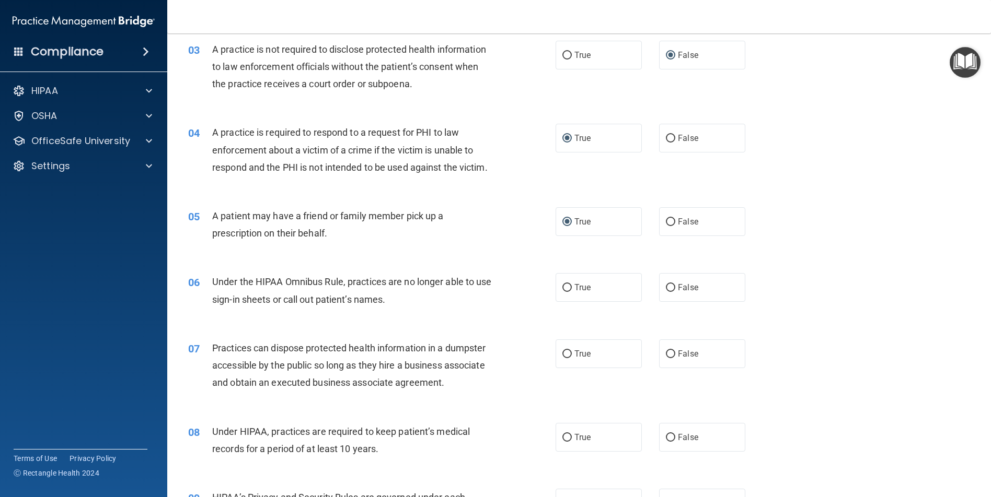
scroll to position [261, 0]
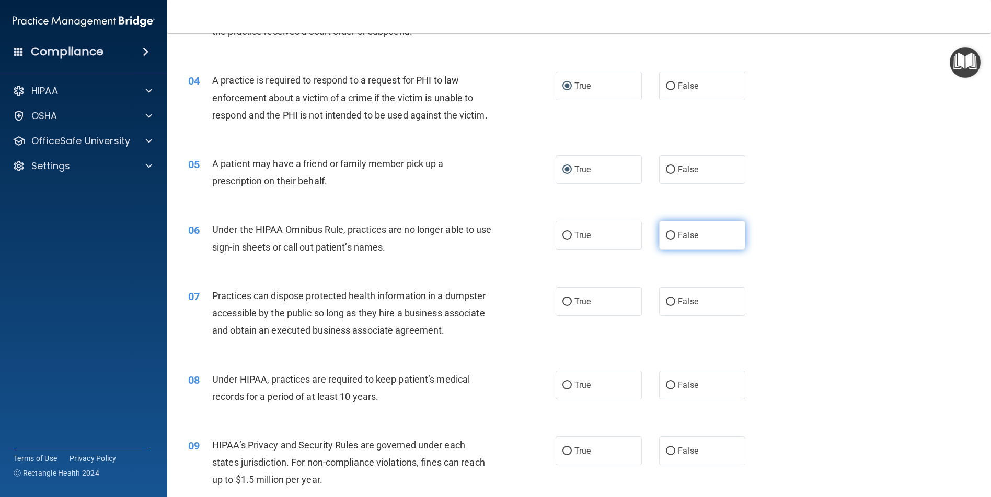
click at [669, 240] on input "False" at bounding box center [670, 236] width 9 height 8
radio input "true"
click at [667, 306] on input "False" at bounding box center [670, 302] width 9 height 8
radio input "true"
click at [666, 390] on input "False" at bounding box center [670, 386] width 9 height 8
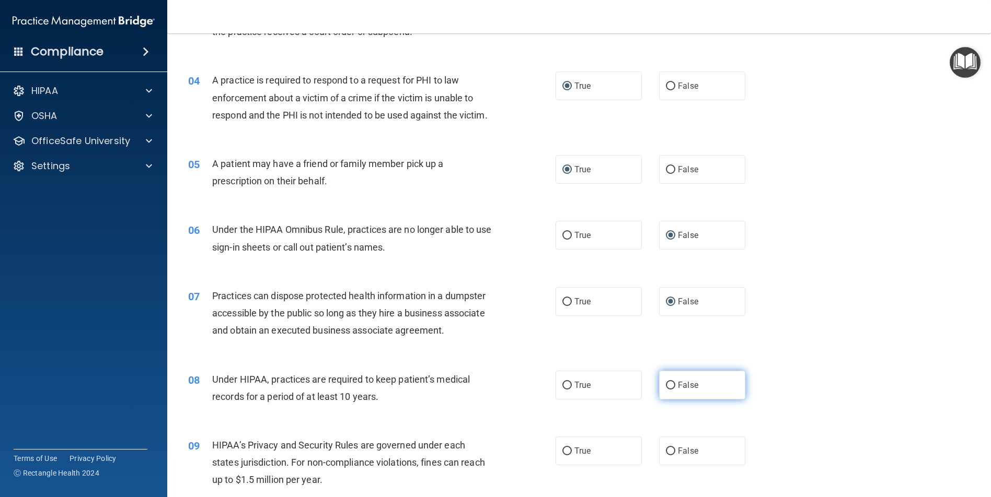
radio input "true"
click at [667, 456] on input "False" at bounding box center [670, 452] width 9 height 8
radio input "true"
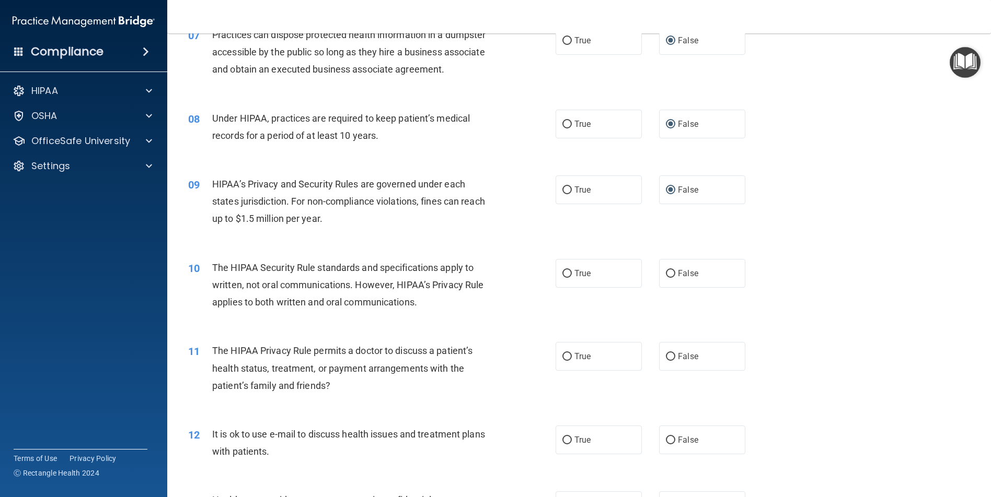
scroll to position [575, 0]
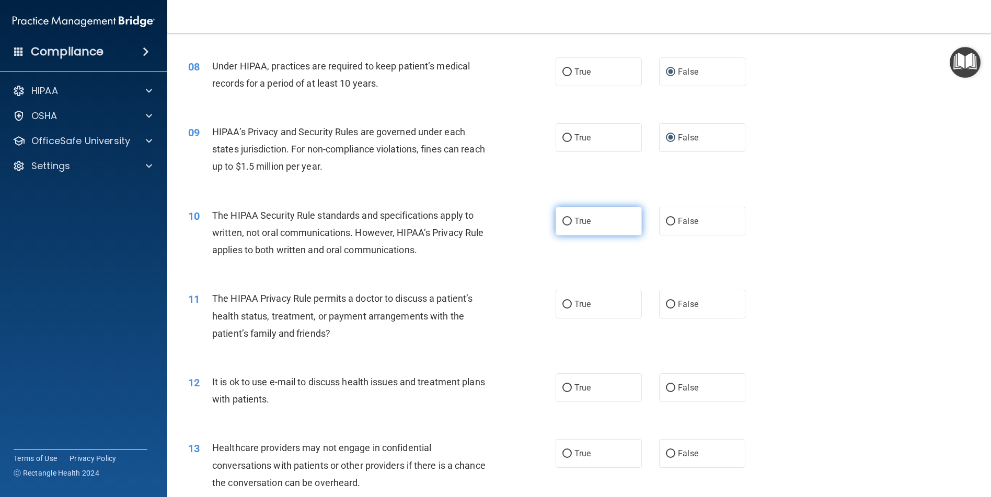
click at [567, 234] on label "True" at bounding box center [598, 221] width 86 height 29
click at [567, 226] on input "True" at bounding box center [566, 222] width 9 height 8
radio input "true"
click at [564, 309] on input "True" at bounding box center [566, 305] width 9 height 8
radio input "true"
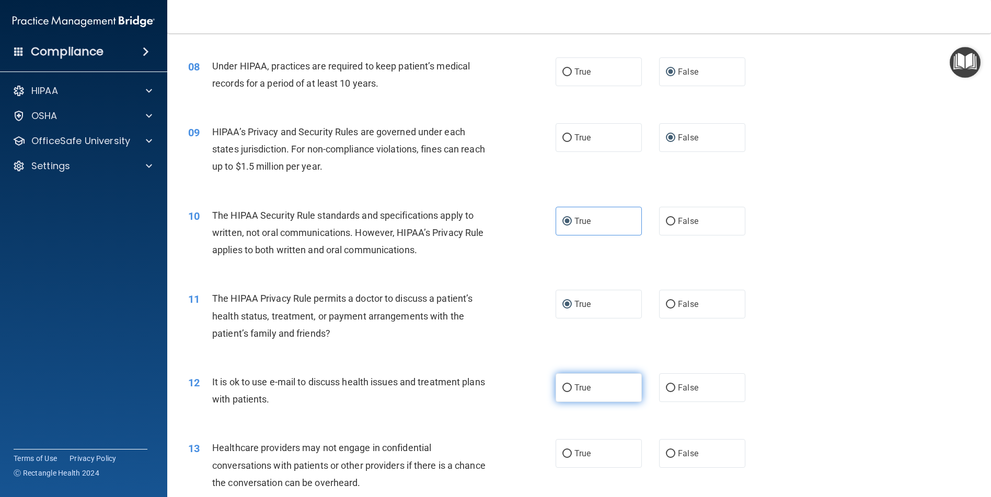
click at [563, 392] on input "True" at bounding box center [566, 389] width 9 height 8
radio input "true"
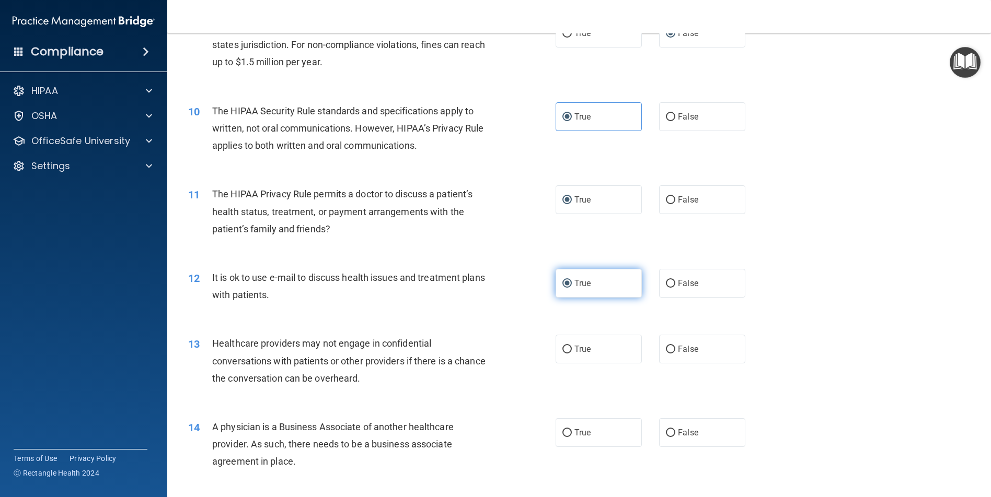
scroll to position [732, 0]
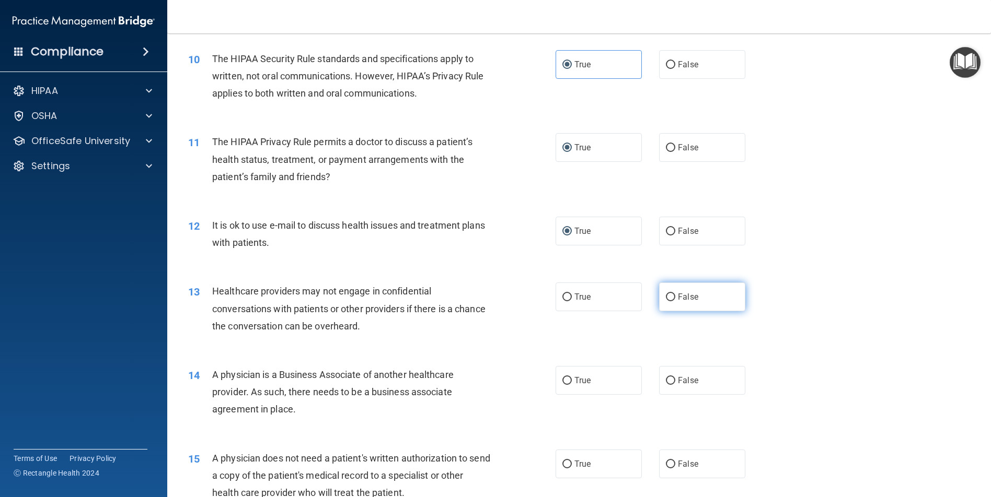
click at [666, 301] on input "False" at bounding box center [670, 298] width 9 height 8
radio input "true"
click at [666, 385] on input "False" at bounding box center [670, 381] width 9 height 8
radio input "true"
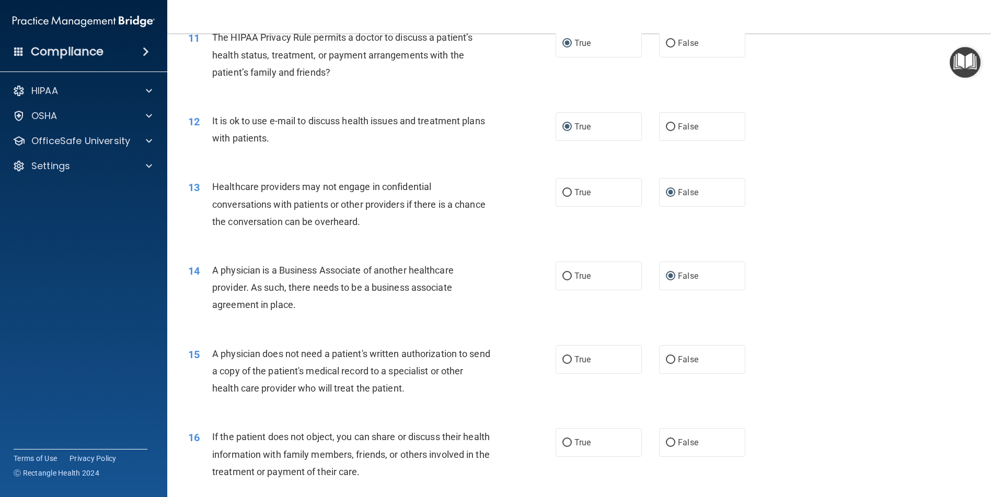
scroll to position [888, 0]
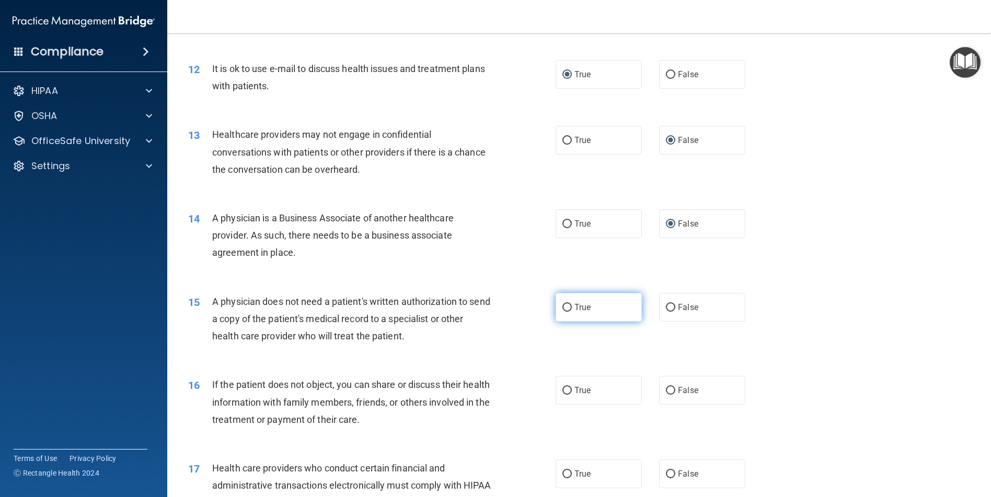
click at [563, 312] on input "True" at bounding box center [566, 308] width 9 height 8
radio input "true"
click at [565, 395] on input "True" at bounding box center [566, 391] width 9 height 8
radio input "true"
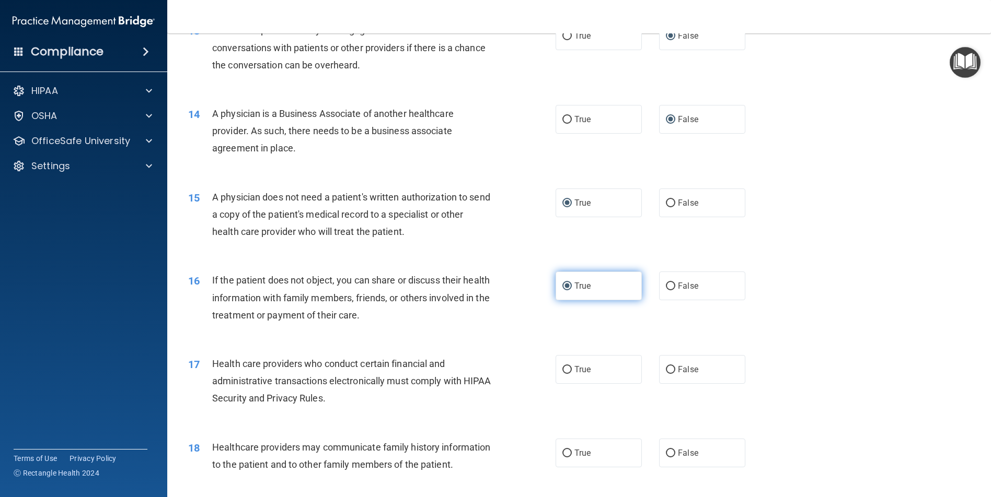
scroll to position [1045, 0]
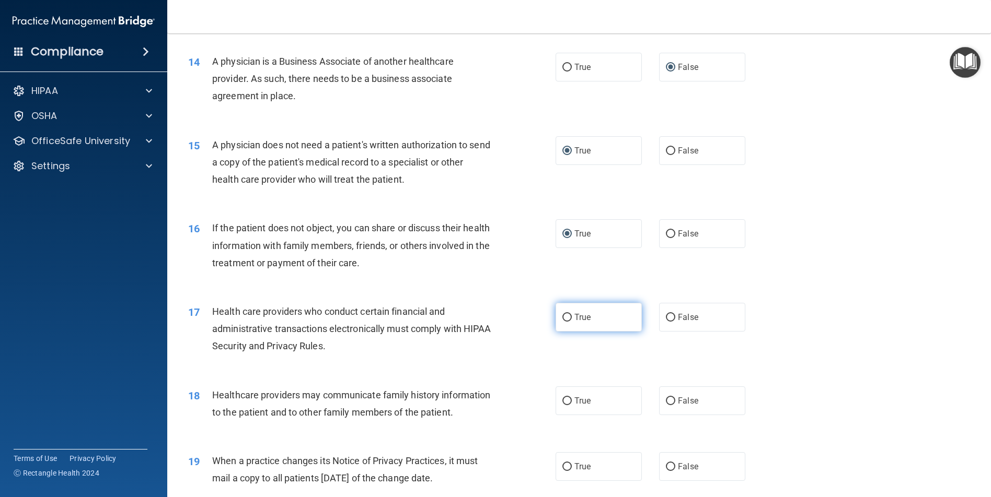
click at [565, 322] on input "True" at bounding box center [566, 318] width 9 height 8
radio input "true"
click at [666, 405] on input "False" at bounding box center [670, 402] width 9 height 8
radio input "true"
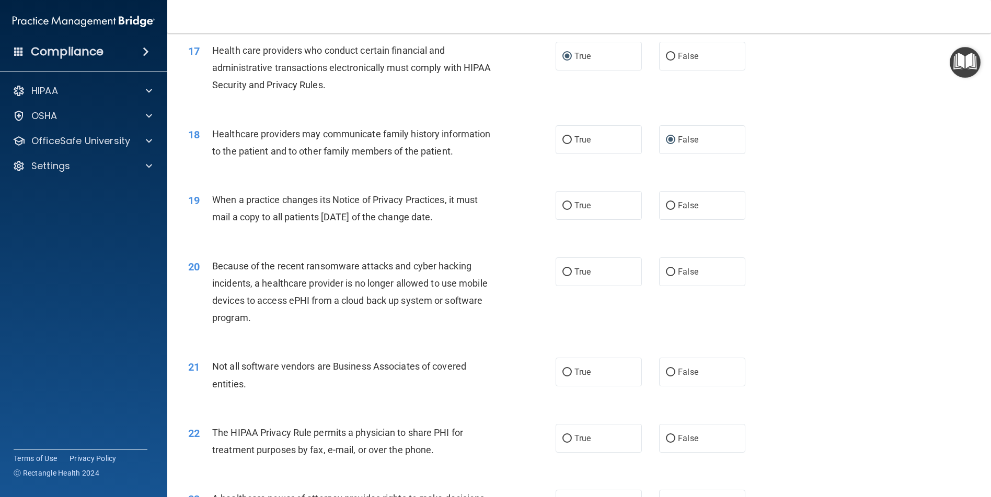
scroll to position [1359, 0]
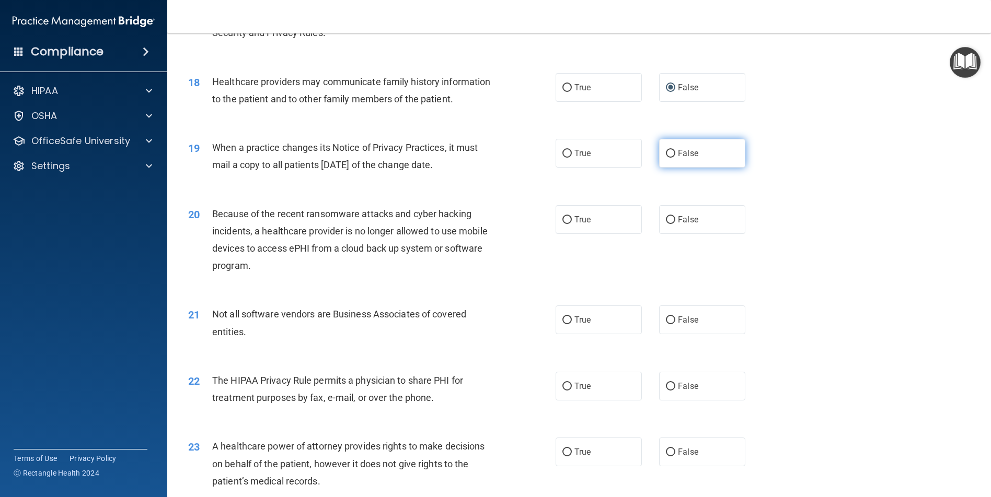
click at [666, 158] on input "False" at bounding box center [670, 154] width 9 height 8
radio input "true"
click at [666, 224] on input "False" at bounding box center [670, 220] width 9 height 8
radio input "true"
click at [562, 324] on input "True" at bounding box center [566, 321] width 9 height 8
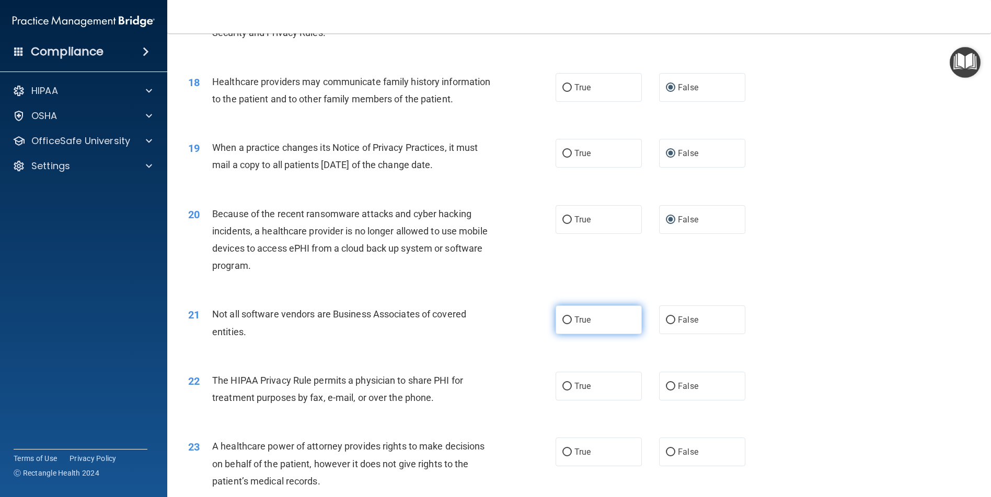
radio input "true"
click at [563, 391] on input "True" at bounding box center [566, 387] width 9 height 8
radio input "true"
click at [666, 457] on input "False" at bounding box center [670, 453] width 9 height 8
radio input "true"
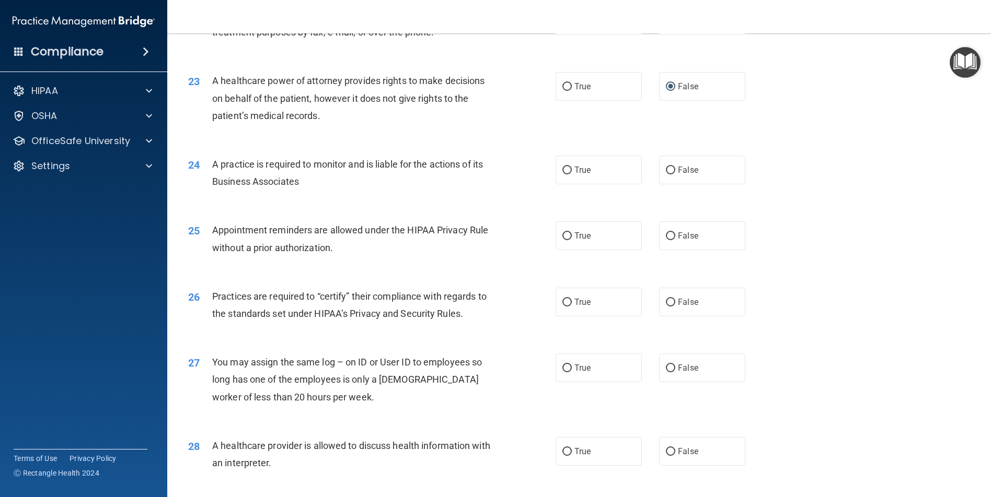
scroll to position [1777, 0]
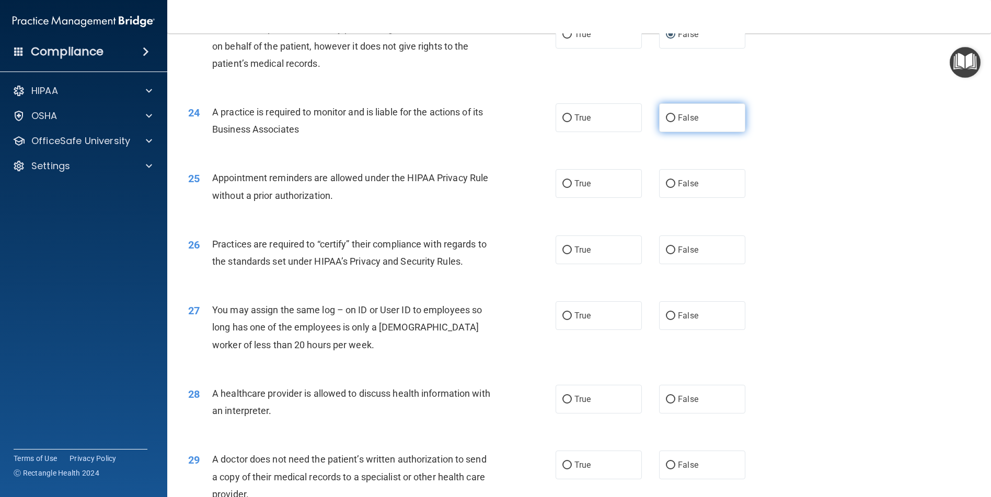
click at [667, 122] on input "False" at bounding box center [670, 118] width 9 height 8
radio input "true"
click at [563, 188] on input "True" at bounding box center [566, 184] width 9 height 8
radio input "true"
click at [666, 254] on input "False" at bounding box center [670, 251] width 9 height 8
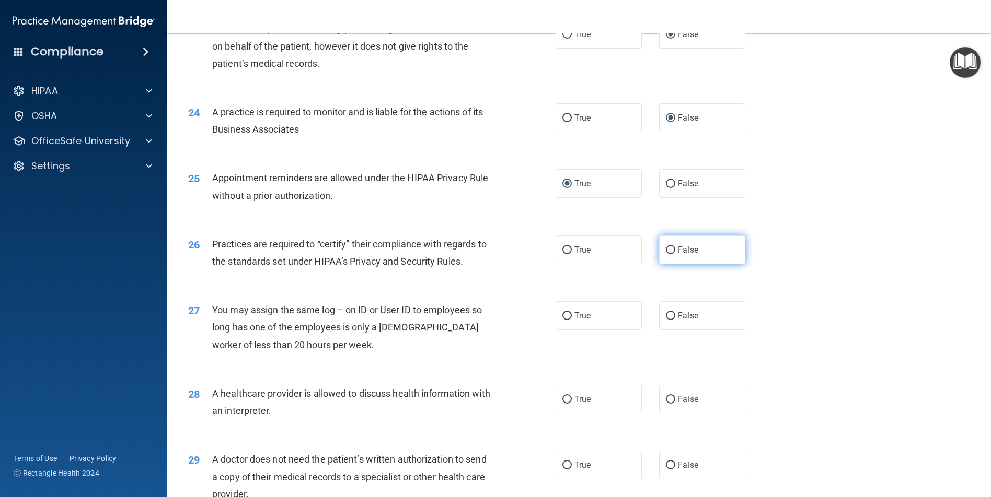
radio input "true"
click at [666, 320] on input "False" at bounding box center [670, 316] width 9 height 8
radio input "true"
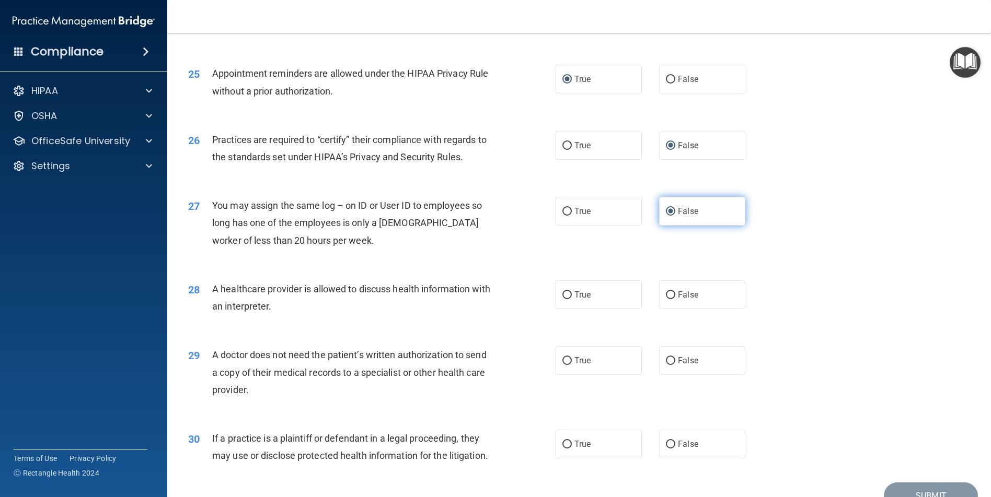
scroll to position [1933, 0]
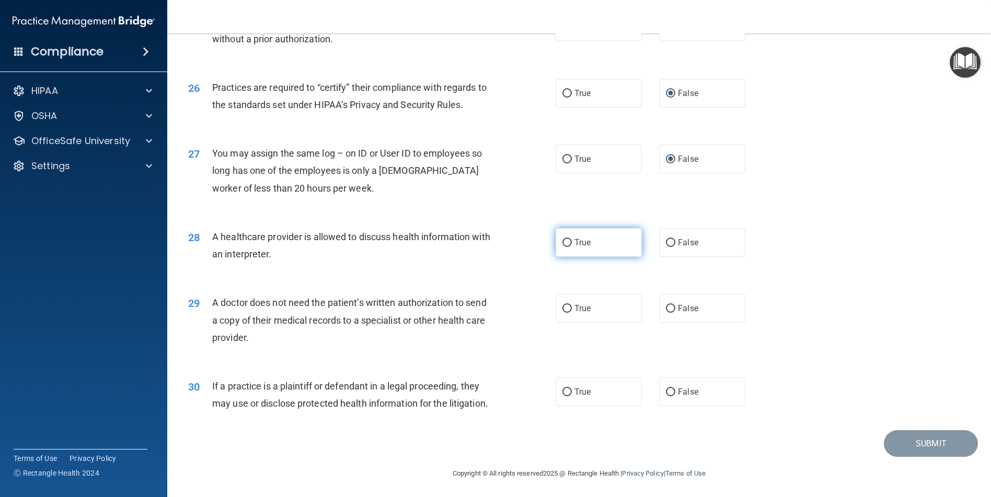
click at [562, 247] on input "True" at bounding box center [566, 243] width 9 height 8
radio input "true"
click at [567, 313] on input "True" at bounding box center [566, 309] width 9 height 8
radio input "true"
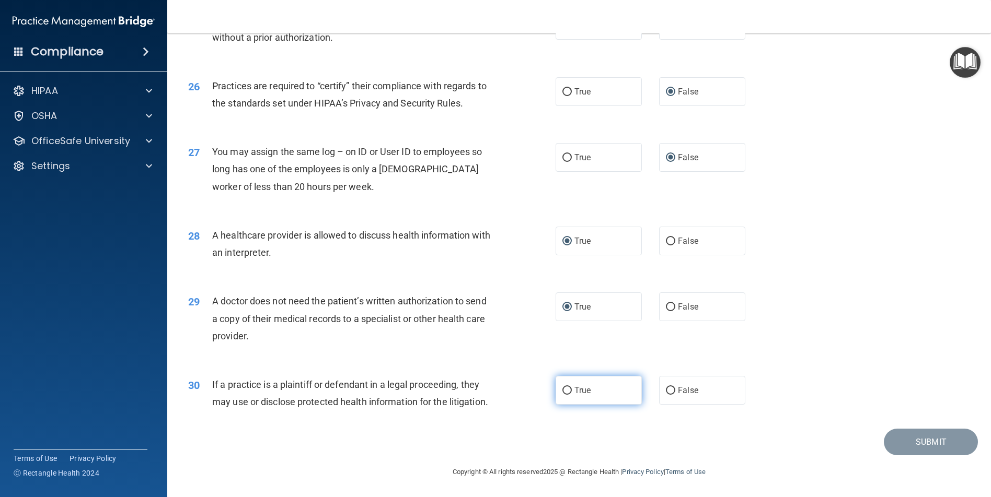
click at [563, 387] on input "True" at bounding box center [566, 391] width 9 height 8
radio input "true"
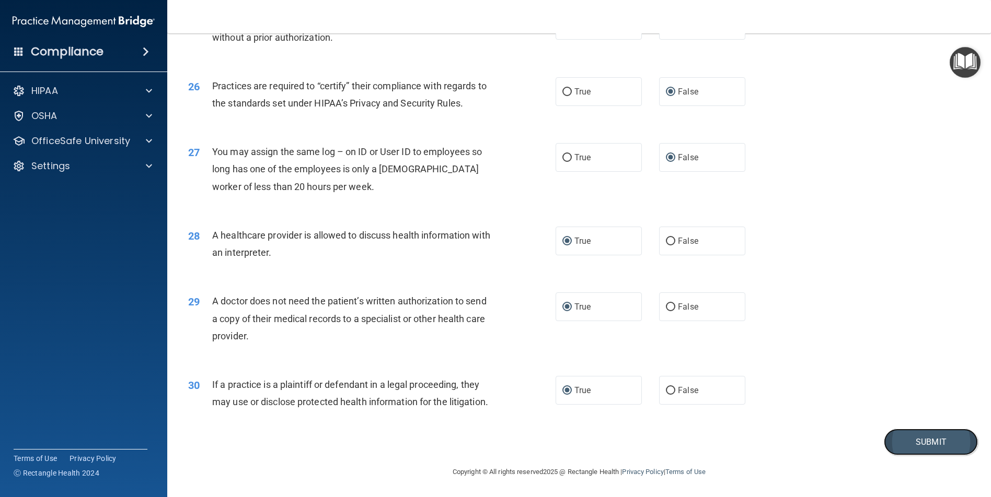
click at [930, 440] on button "Submit" at bounding box center [931, 442] width 94 height 27
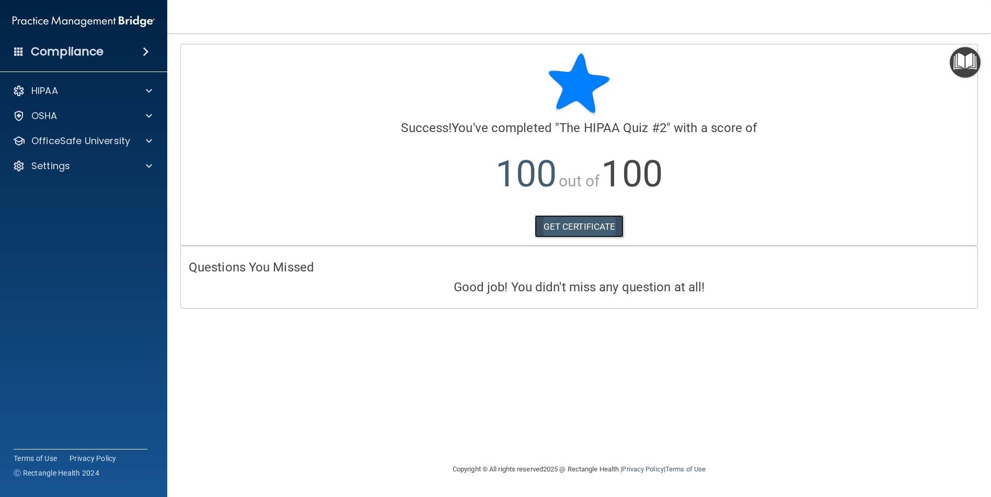
click at [573, 224] on link "GET CERTIFICATE" at bounding box center [579, 226] width 89 height 23
click at [149, 91] on span at bounding box center [149, 91] width 6 height 13
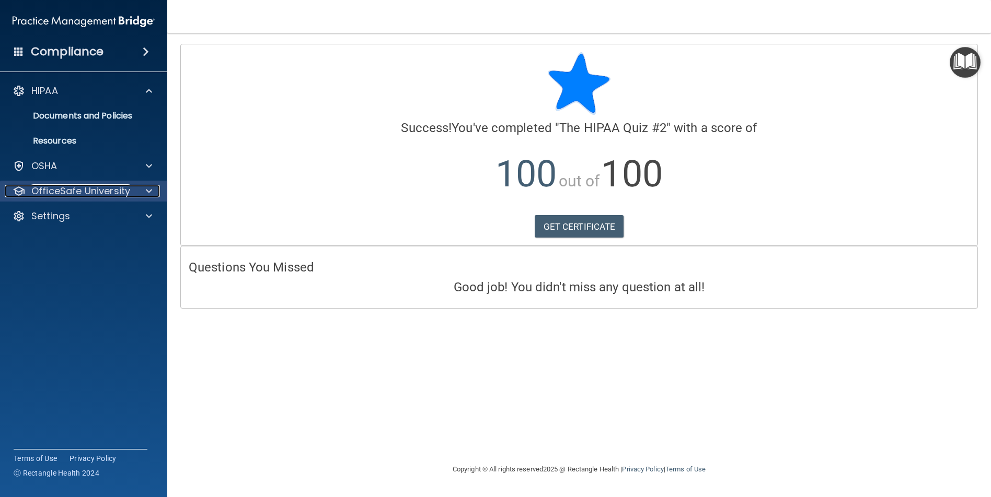
click at [149, 193] on span at bounding box center [149, 191] width 6 height 13
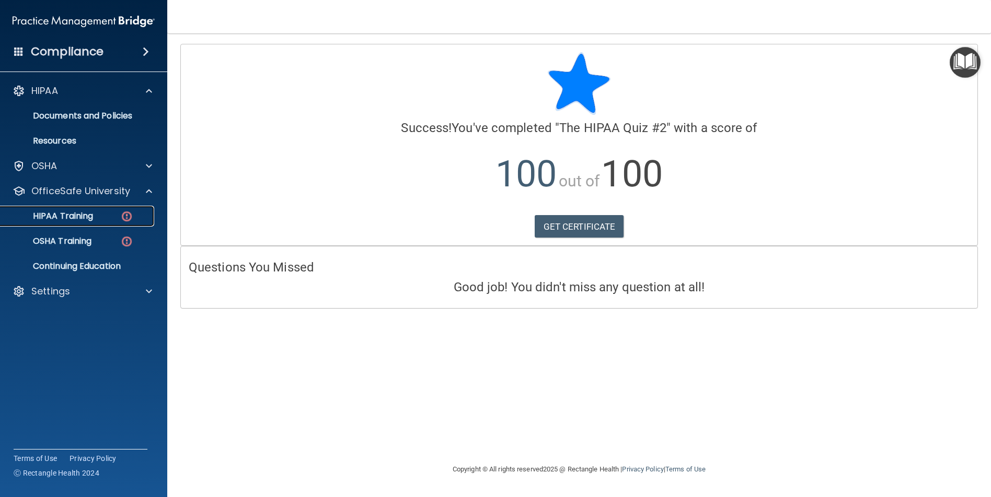
click at [113, 217] on div "HIPAA Training" at bounding box center [78, 216] width 143 height 10
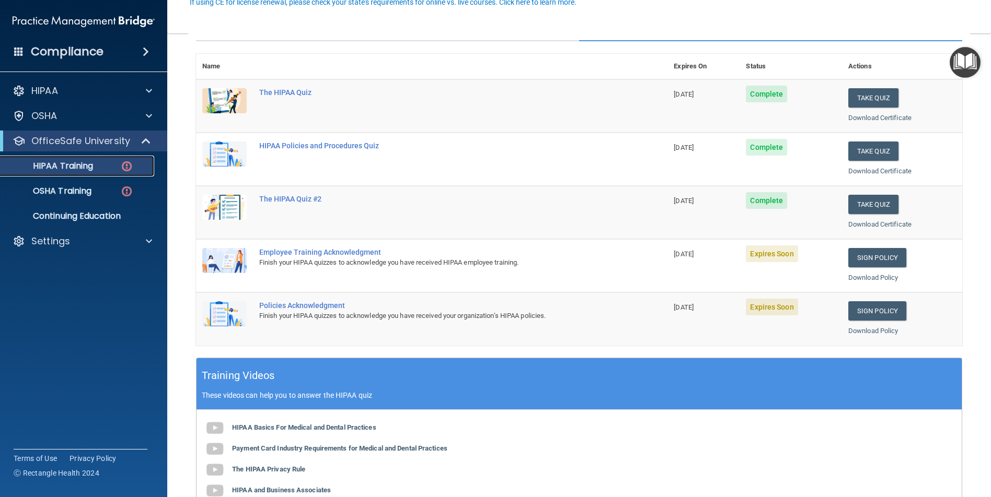
scroll to position [157, 0]
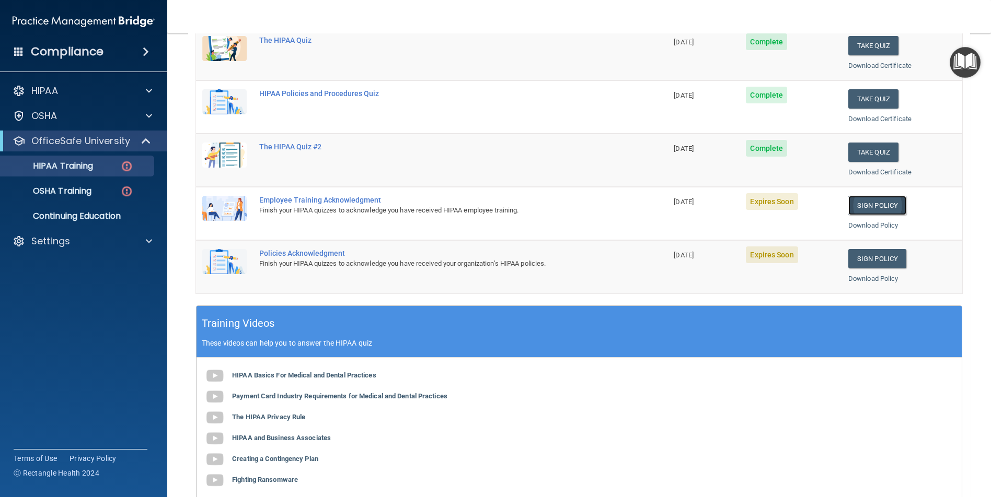
click at [886, 204] on link "Sign Policy" at bounding box center [877, 205] width 58 height 19
click at [128, 192] on img at bounding box center [126, 191] width 13 height 13
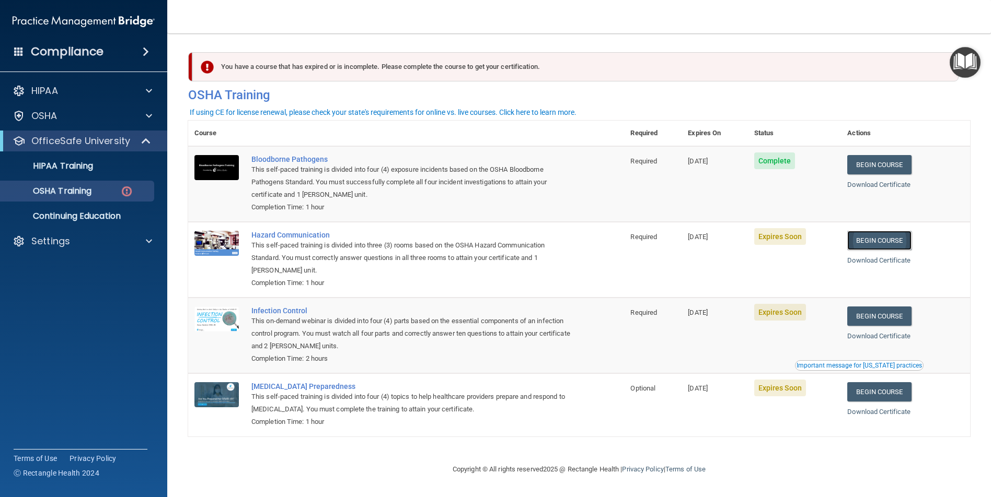
click at [884, 238] on link "Begin Course" at bounding box center [879, 240] width 64 height 19
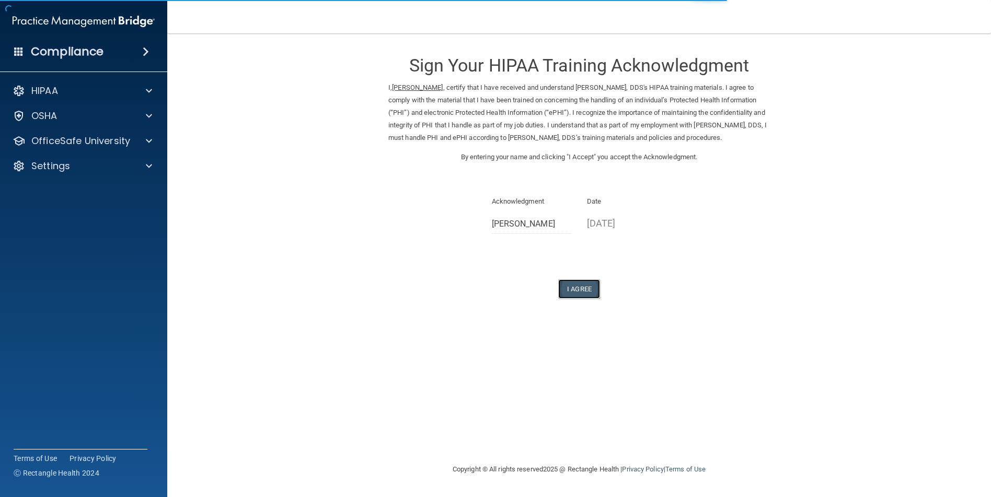
click at [577, 299] on button "I Agree" at bounding box center [579, 289] width 42 height 19
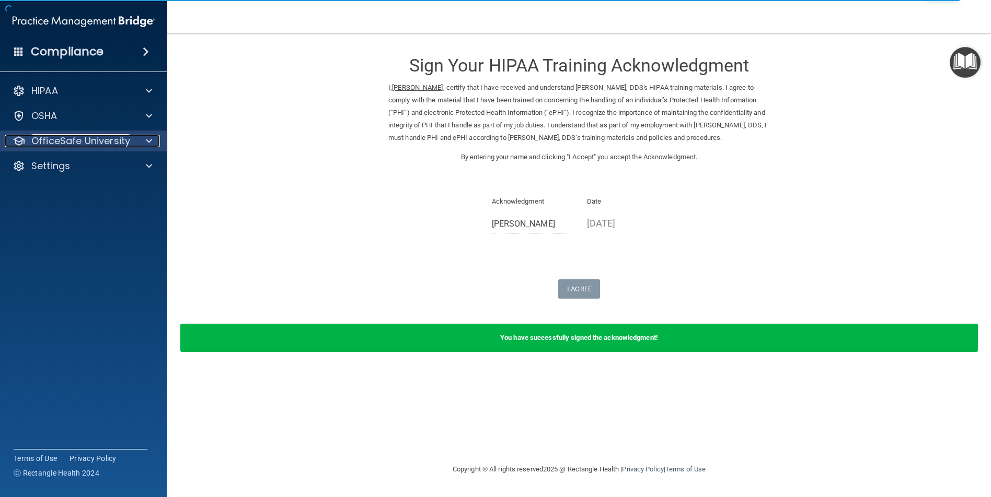
click at [156, 138] on div at bounding box center [147, 141] width 26 height 13
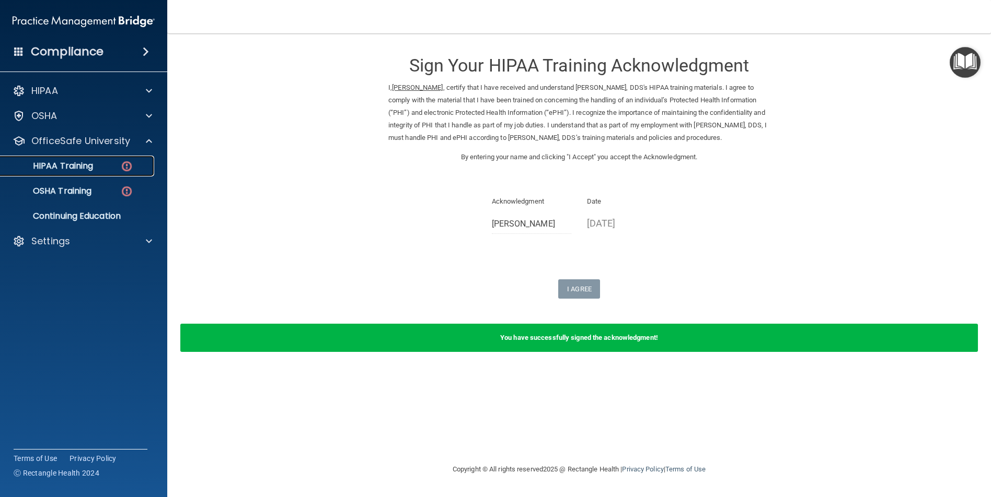
click at [120, 168] on img at bounding box center [126, 166] width 13 height 13
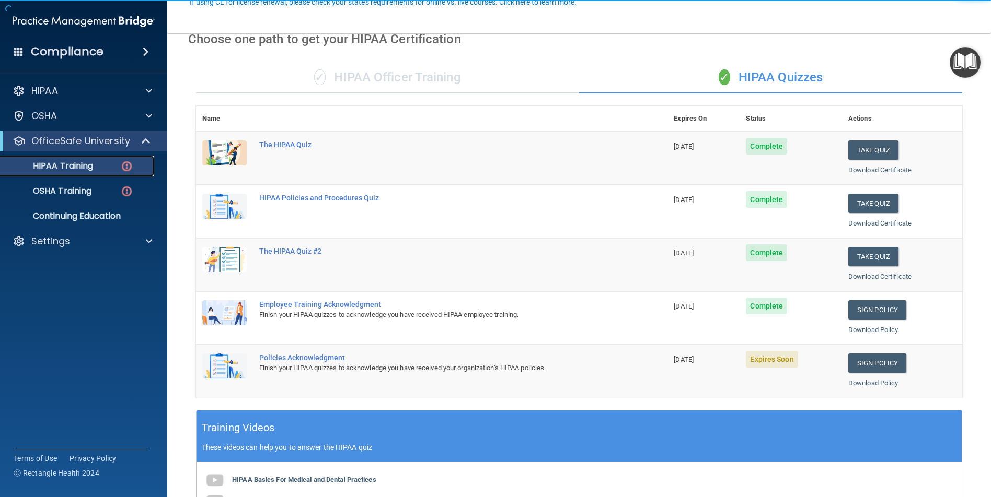
scroll to position [105, 0]
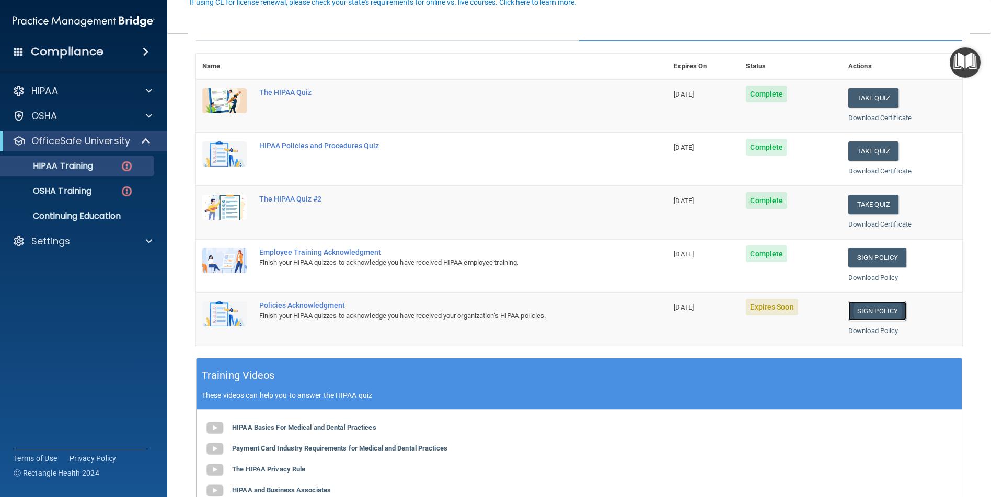
click at [868, 309] on link "Sign Policy" at bounding box center [877, 310] width 58 height 19
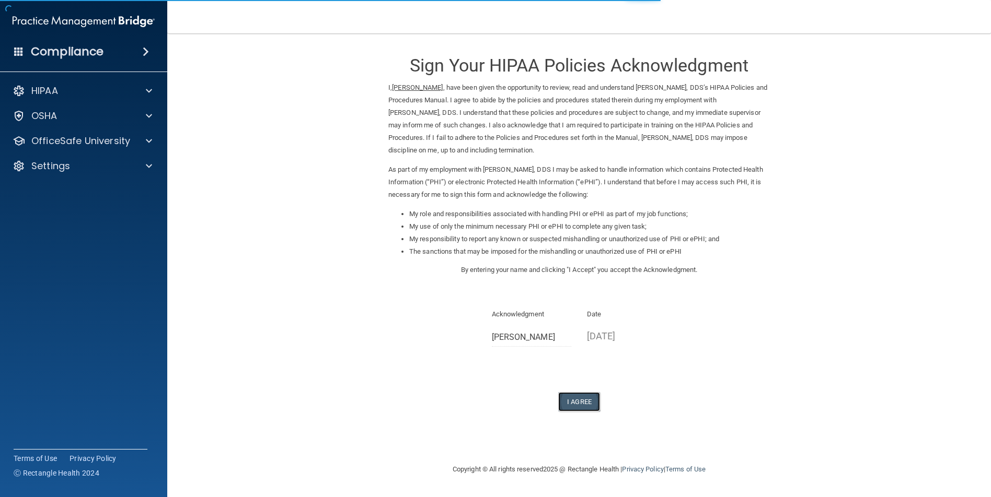
click at [589, 400] on button "I Agree" at bounding box center [579, 401] width 42 height 19
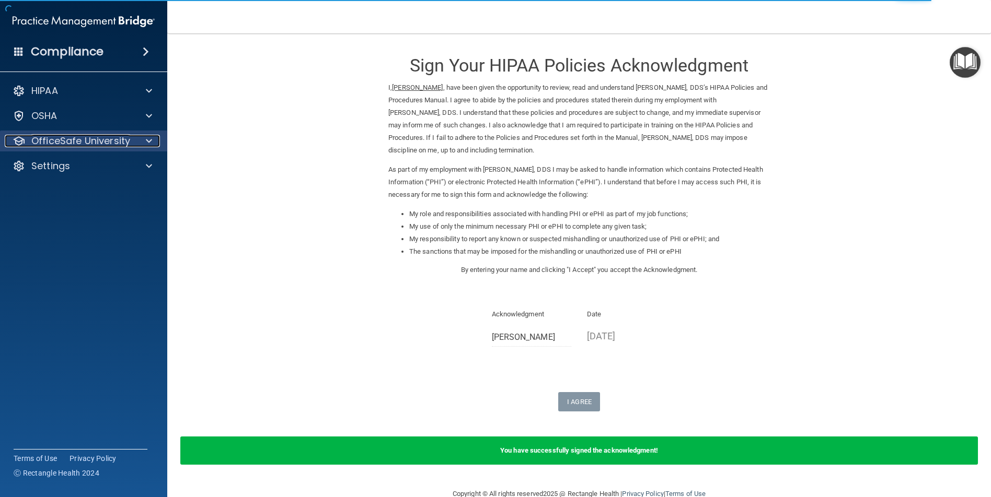
click at [146, 142] on span at bounding box center [149, 141] width 6 height 13
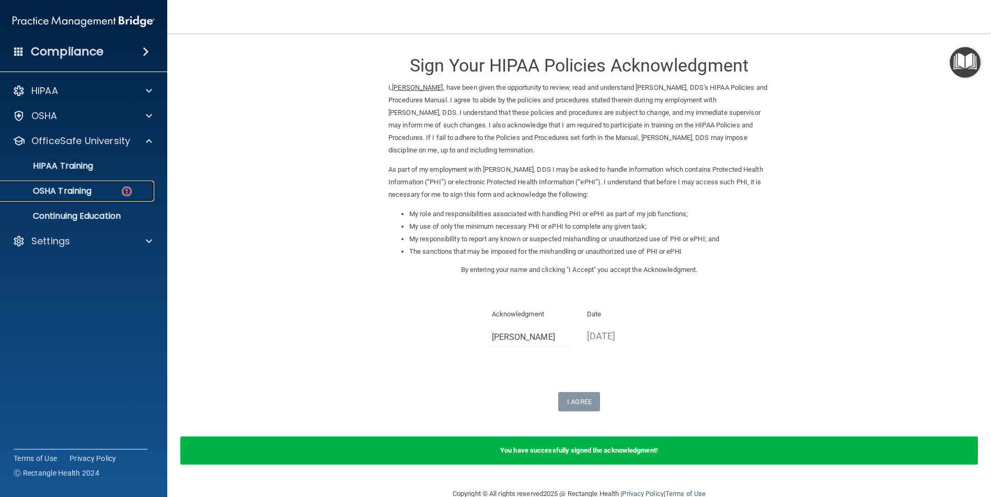
click at [125, 195] on img at bounding box center [126, 191] width 13 height 13
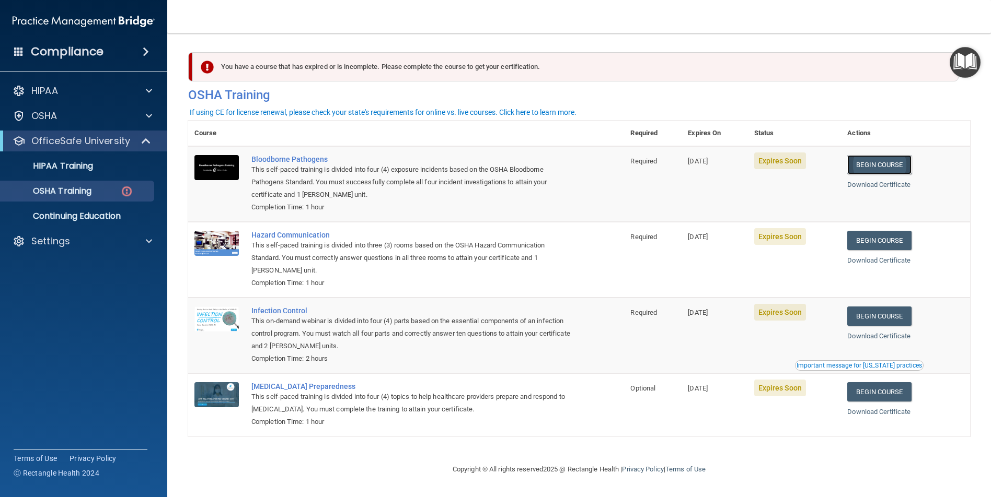
click at [896, 162] on link "Begin Course" at bounding box center [879, 164] width 64 height 19
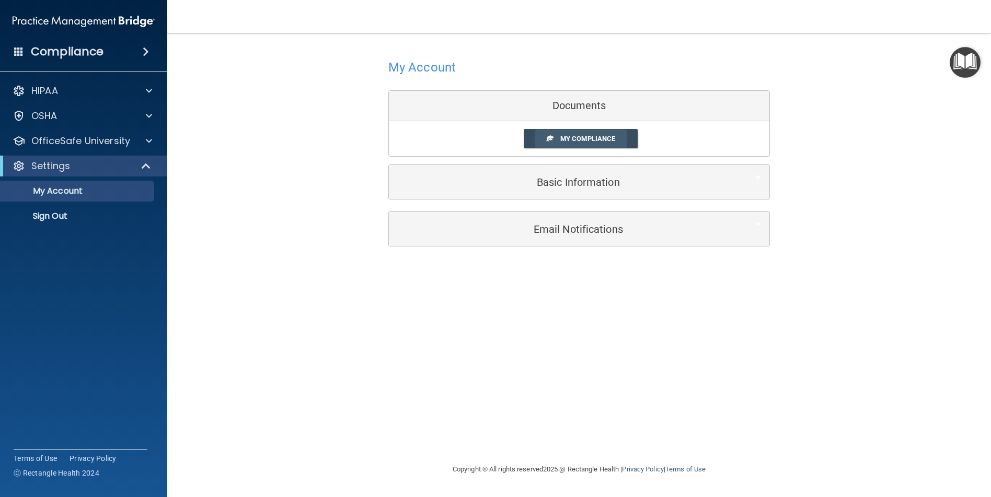
click at [576, 138] on span "My Compliance" at bounding box center [587, 139] width 55 height 8
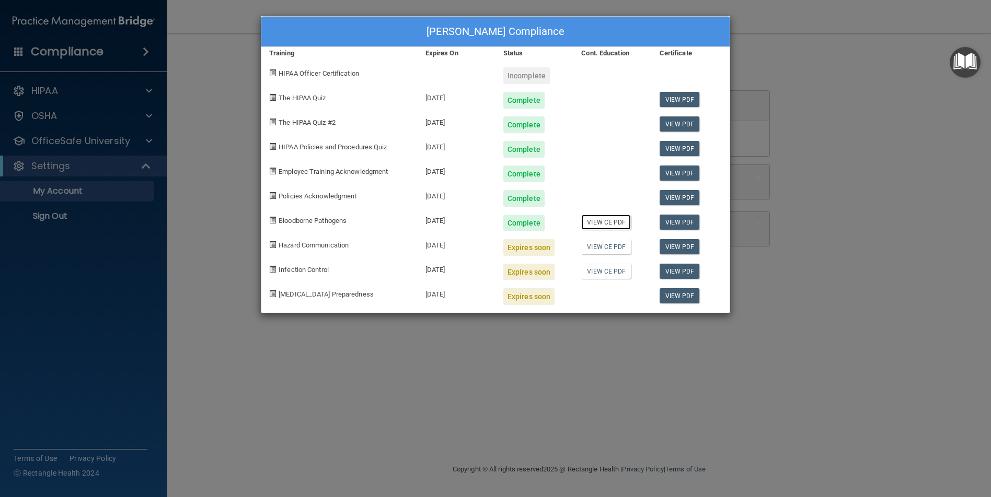
click at [595, 222] on link "View CE PDF" at bounding box center [606, 222] width 50 height 15
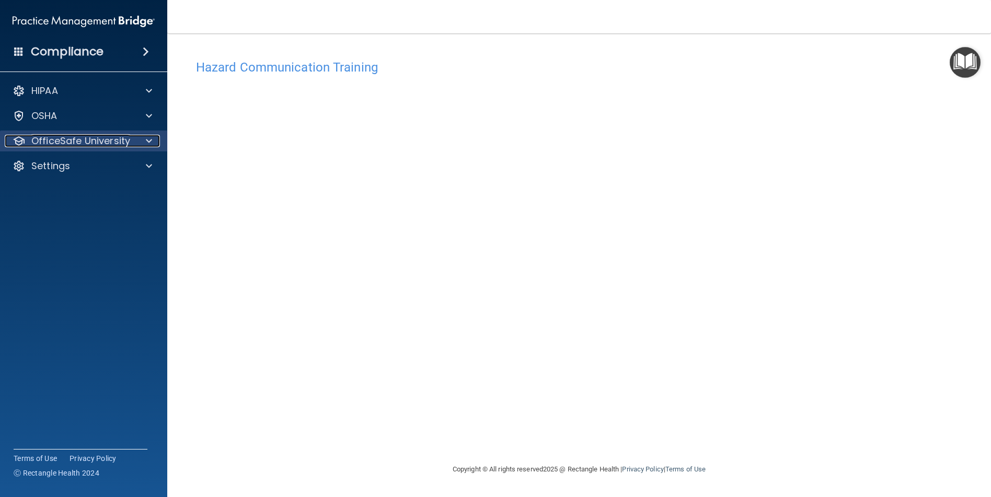
click at [151, 140] on span at bounding box center [149, 141] width 6 height 13
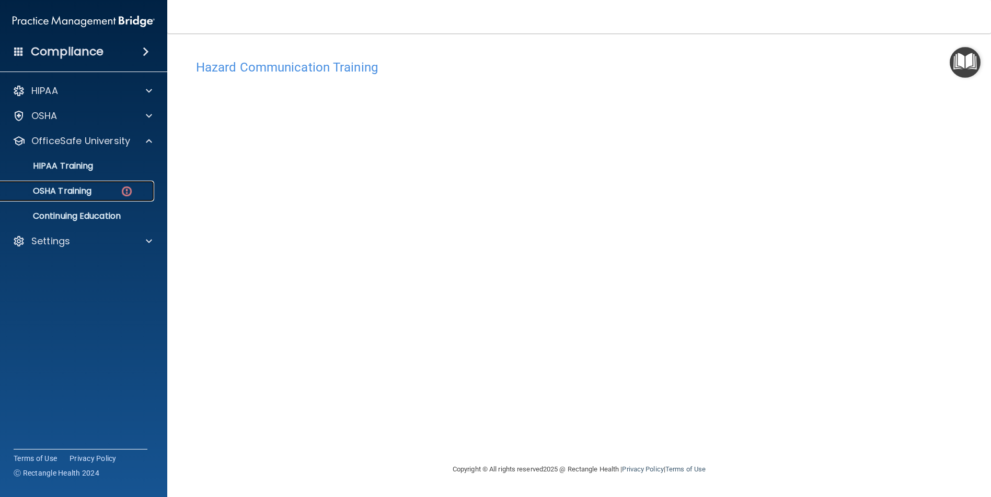
click at [94, 191] on div "OSHA Training" at bounding box center [78, 191] width 143 height 10
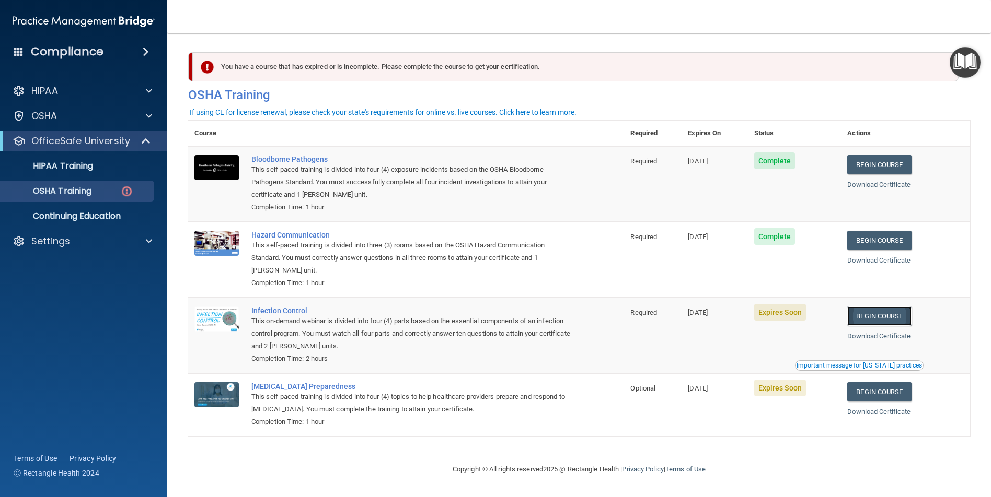
click at [884, 317] on link "Begin Course" at bounding box center [879, 316] width 64 height 19
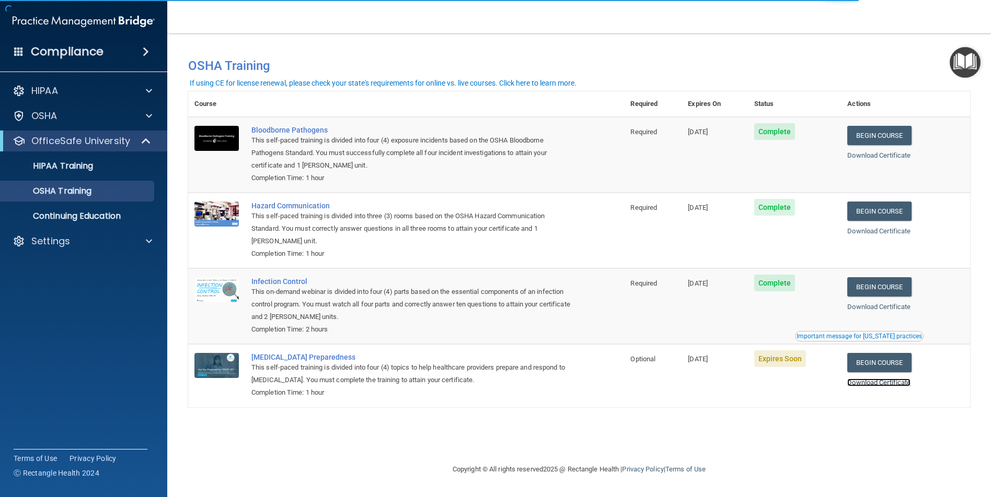
click at [882, 385] on link "Download Certificate" at bounding box center [878, 383] width 63 height 8
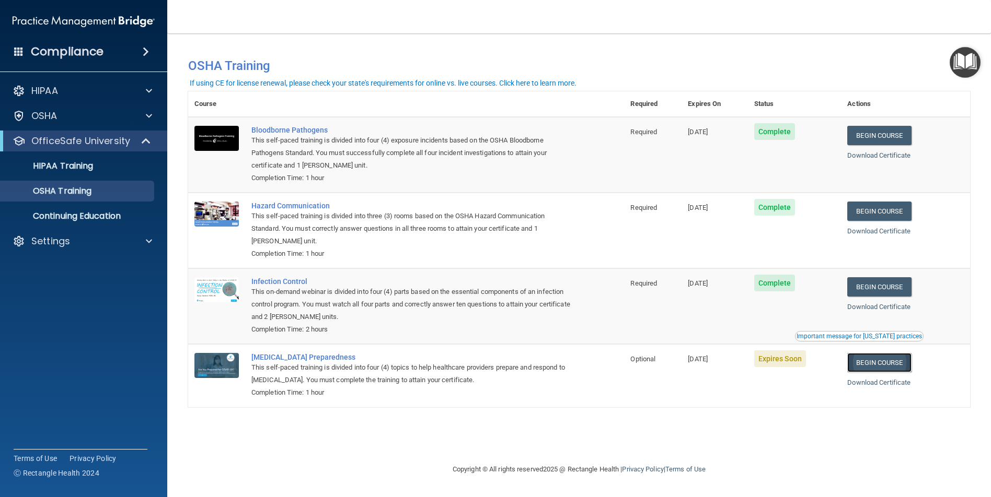
click at [902, 364] on link "Begin Course" at bounding box center [879, 362] width 64 height 19
click at [910, 363] on link "Begin Course" at bounding box center [879, 362] width 64 height 19
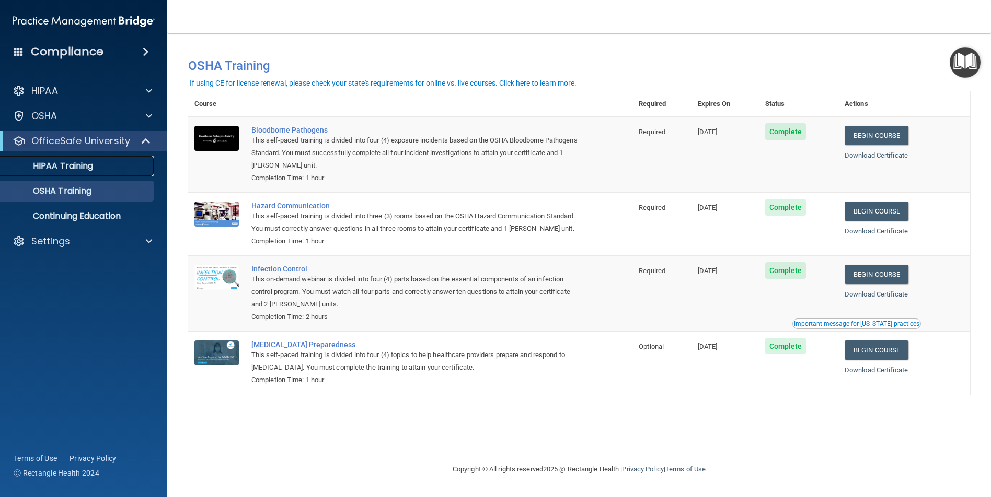
click at [95, 169] on div "HIPAA Training" at bounding box center [78, 166] width 143 height 10
